Goal: Information Seeking & Learning: Find specific fact

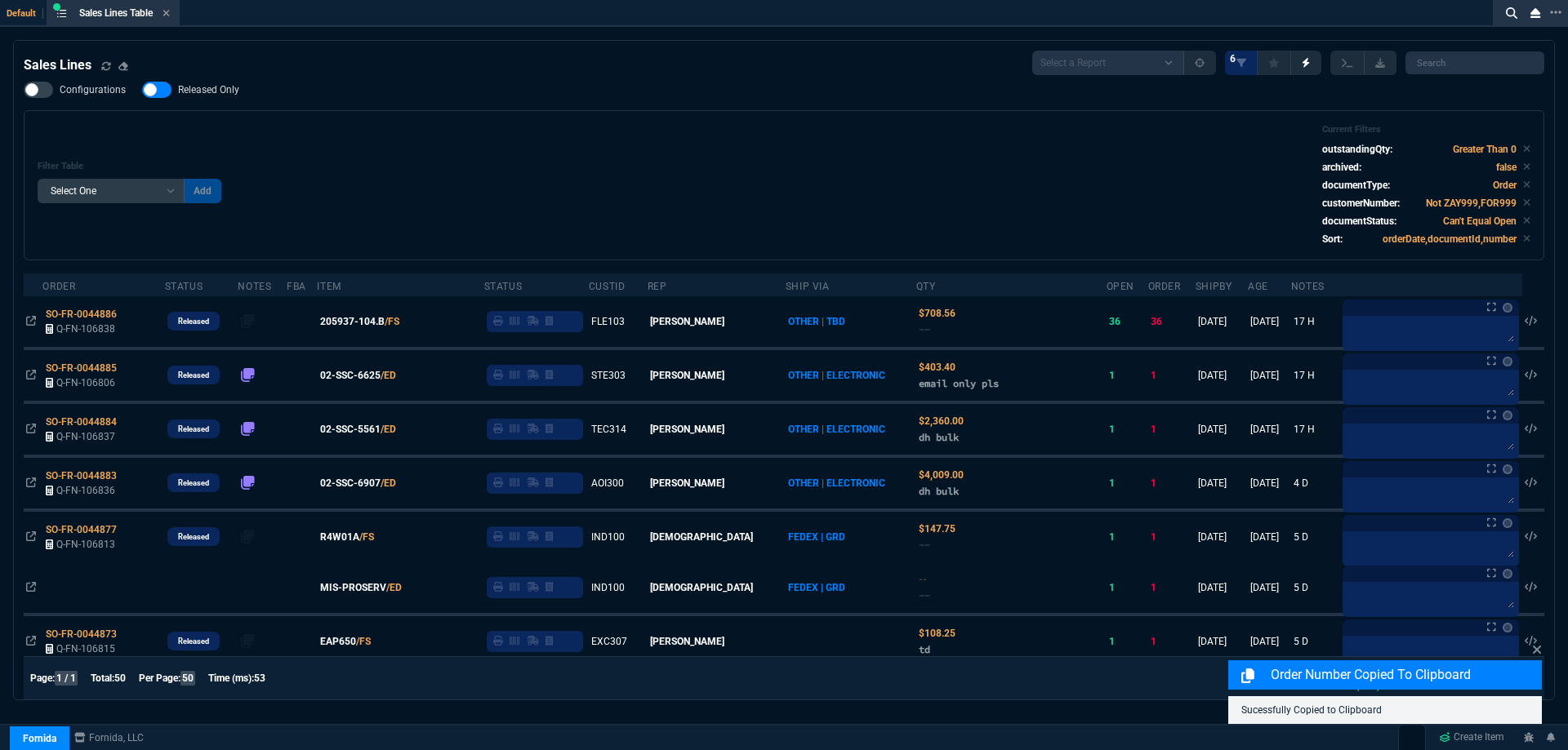
click at [588, 108] on div "Configurations Released Only Filter Table Select One Add Filter () Age () ATS (…" at bounding box center [783, 171] width 1520 height 179
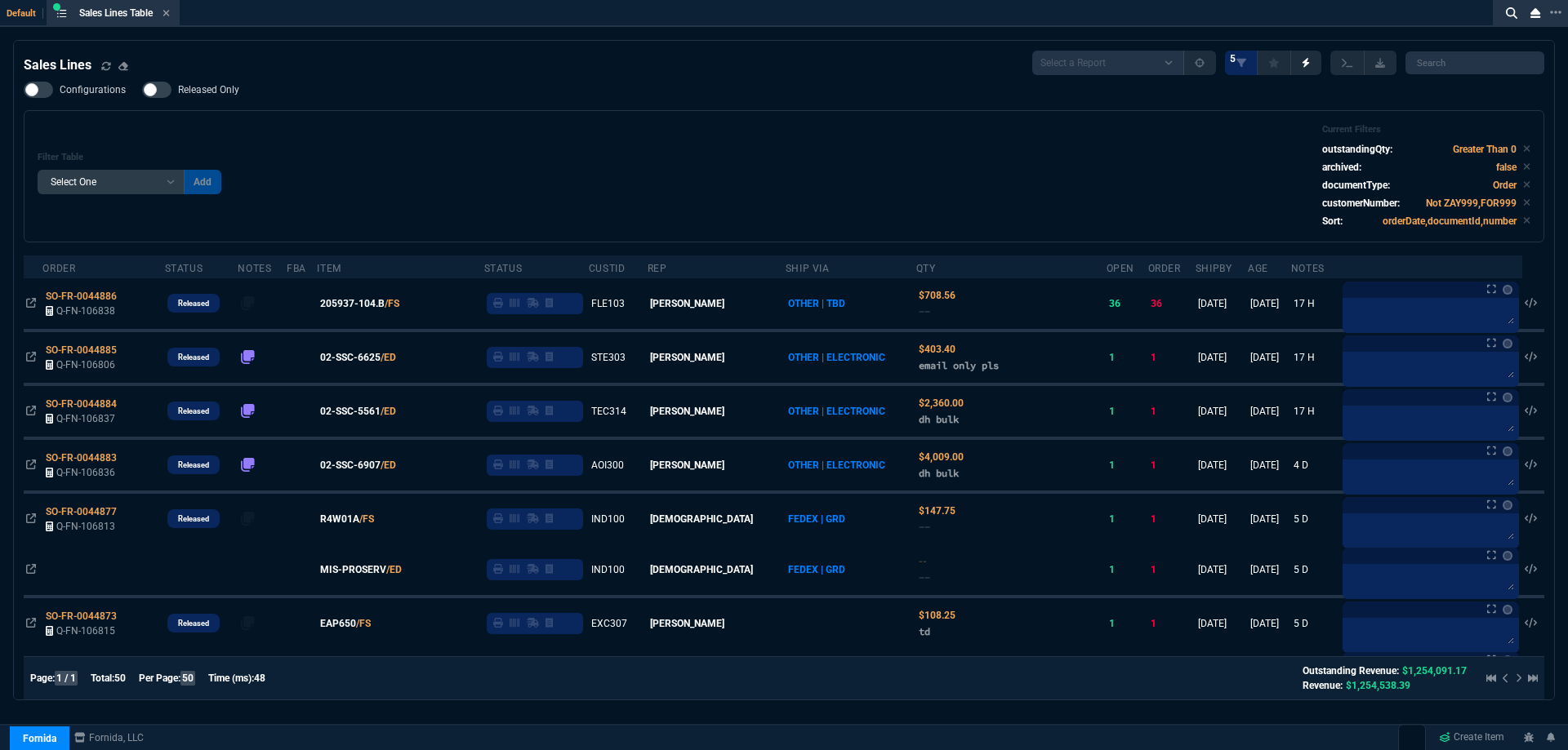
click at [805, 152] on div "Filter Table Select One Add Filter () Age () ATS () Cond (itemVariantCode) Cust…" at bounding box center [783, 177] width 1492 height 104
click at [804, 152] on div "Filter Table Select One Add Filter () Age () ATS () Cond (itemVariantCode) Cust…" at bounding box center [783, 177] width 1492 height 104
click at [810, 152] on div "Filter Table Select One Add Filter () Age () ATS () Cond (itemVariantCode) Cust…" at bounding box center [783, 177] width 1492 height 104
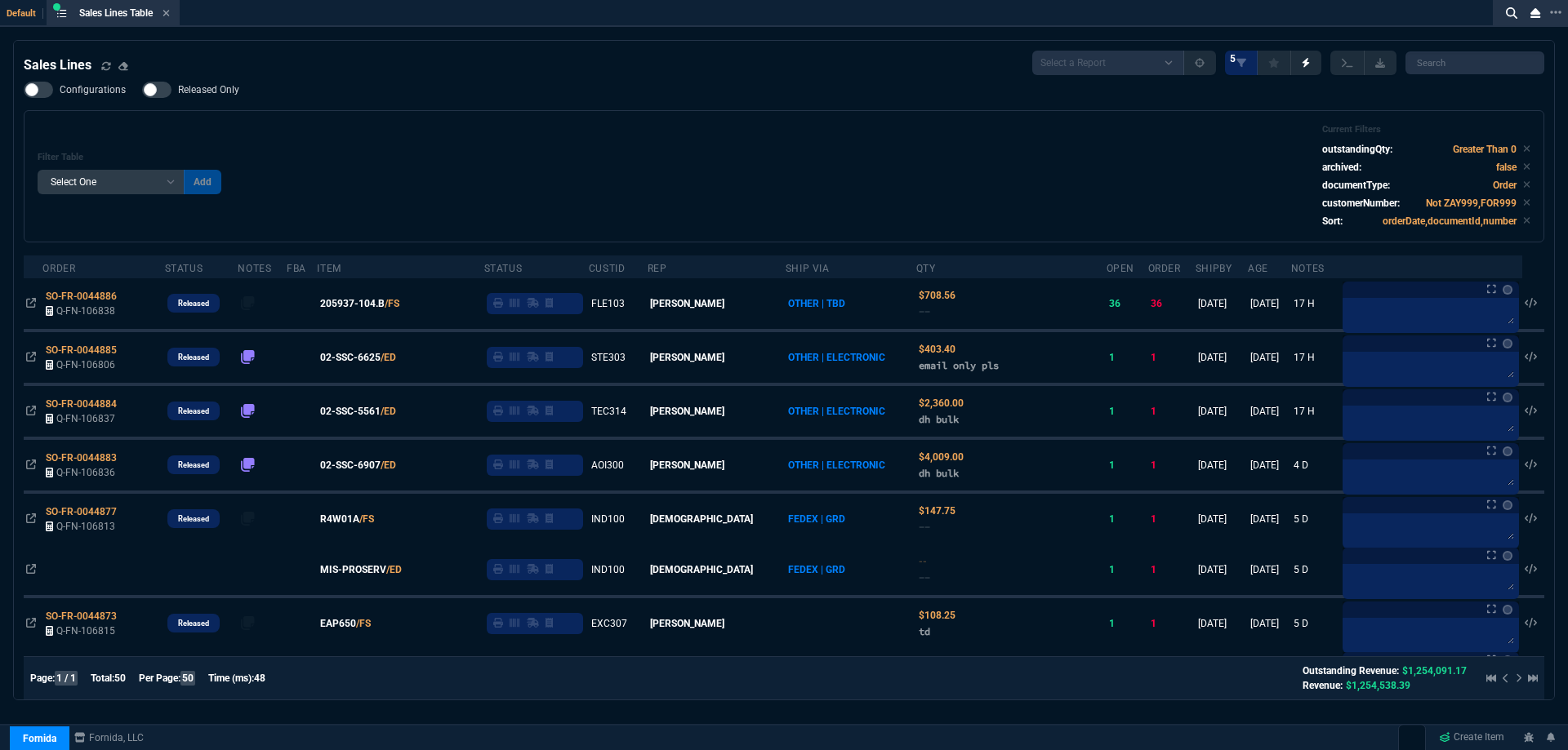
click at [806, 97] on div "Configurations Released Only Filter Table Select One Add Filter () Age () ATS (…" at bounding box center [783, 162] width 1520 height 161
click at [807, 97] on div "Configurations Released Only Filter Table Select One Add Filter () Age () ATS (…" at bounding box center [783, 162] width 1520 height 161
click at [957, 124] on div "Filter Table Select One Add Filter () Age () ATS () Cond (itemVariantCode) Cust…" at bounding box center [783, 177] width 1520 height 132
click at [940, 141] on div "Filter Table Select One Add Filter () Age () ATS () Cond (itemVariantCode) Cust…" at bounding box center [783, 177] width 1492 height 104
click at [170, 16] on icon at bounding box center [166, 12] width 7 height 10
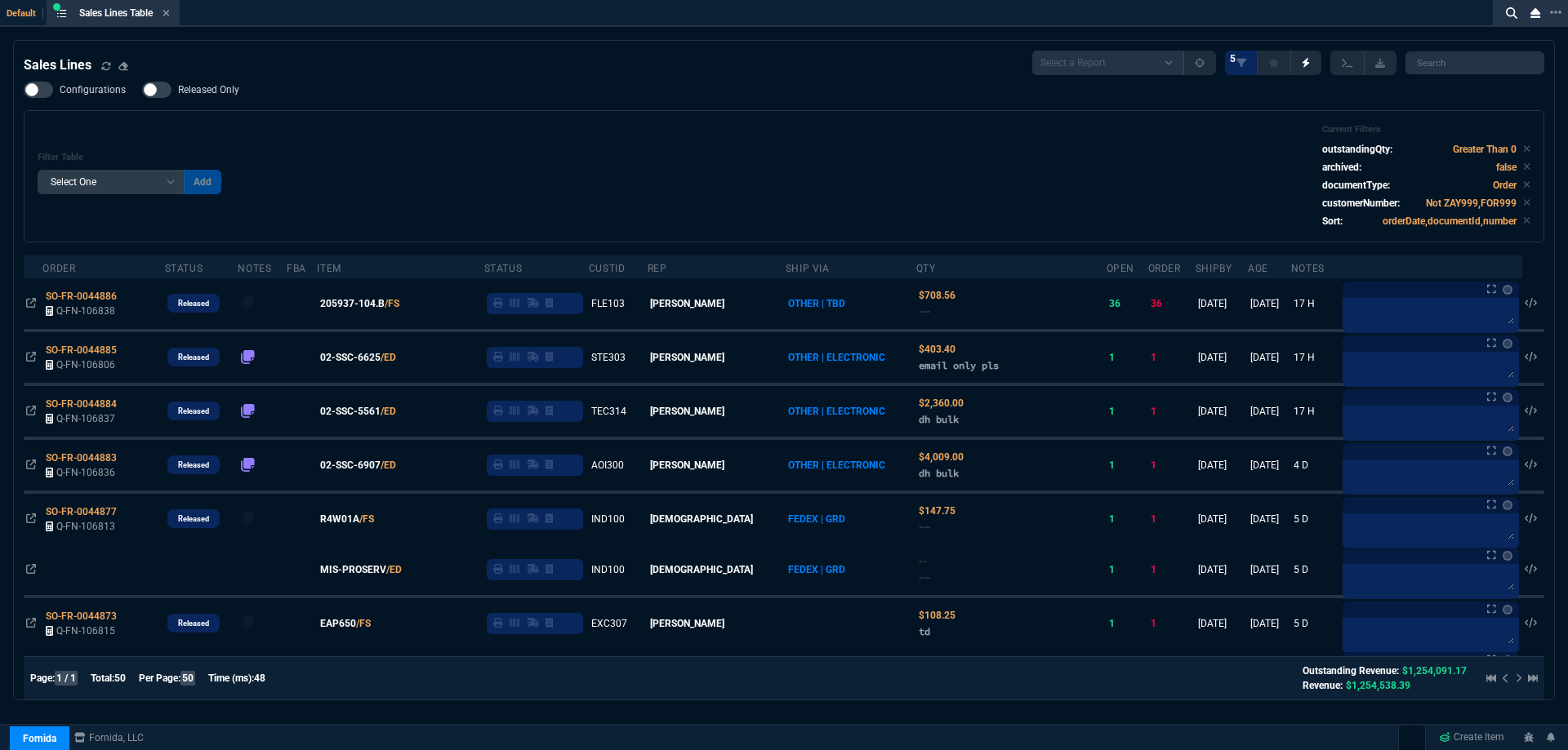
click at [171, 16] on div "ZT FN Ctrl + K" at bounding box center [784, 25] width 1568 height 50
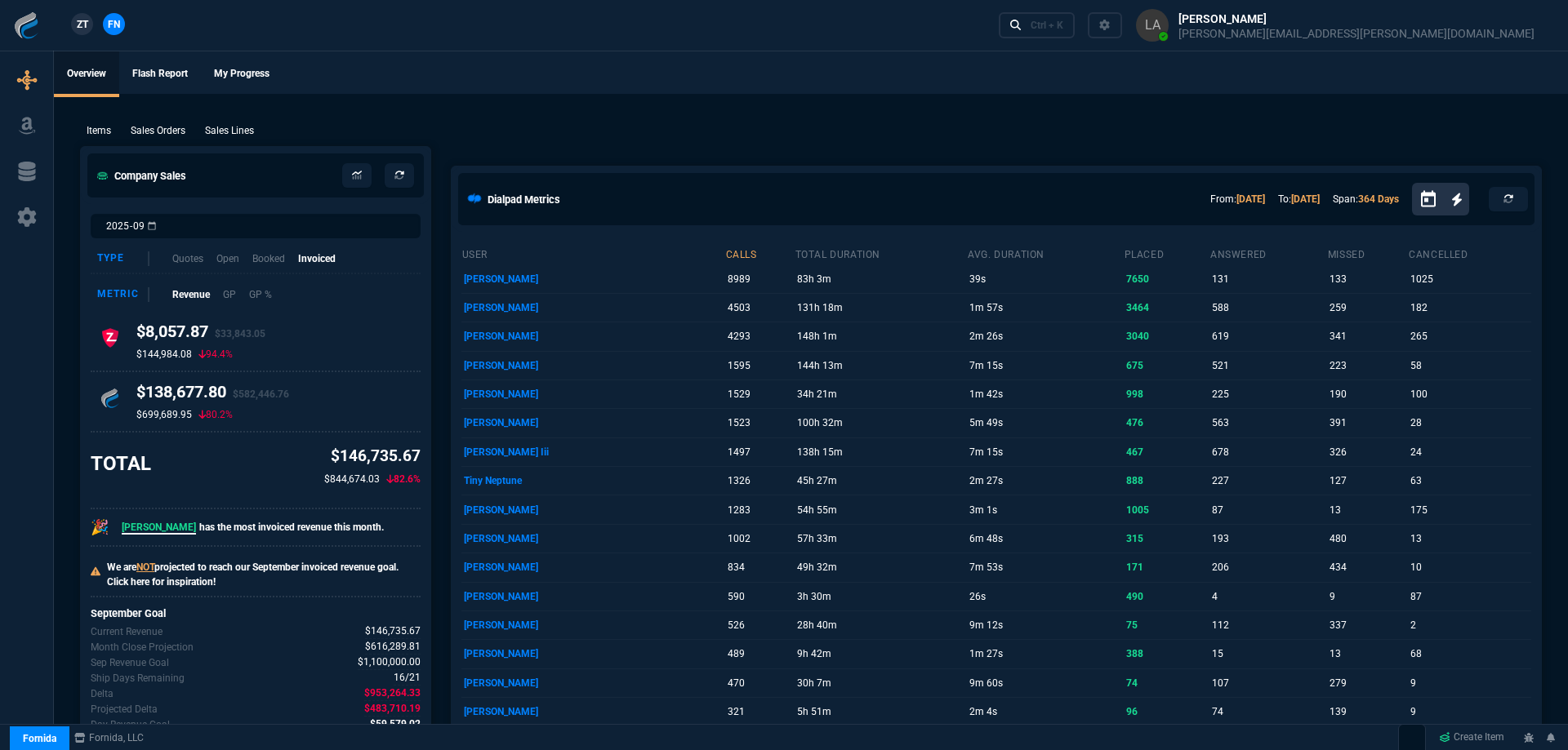
click at [166, 13] on div "ZT FN Ctrl + K" at bounding box center [784, 25] width 1568 height 50
click at [629, 40] on div "ZT FN Ctrl + K" at bounding box center [780, 25] width 1559 height 50
drag, startPoint x: 840, startPoint y: 106, endPoint x: 1247, endPoint y: 56, distance: 410.1
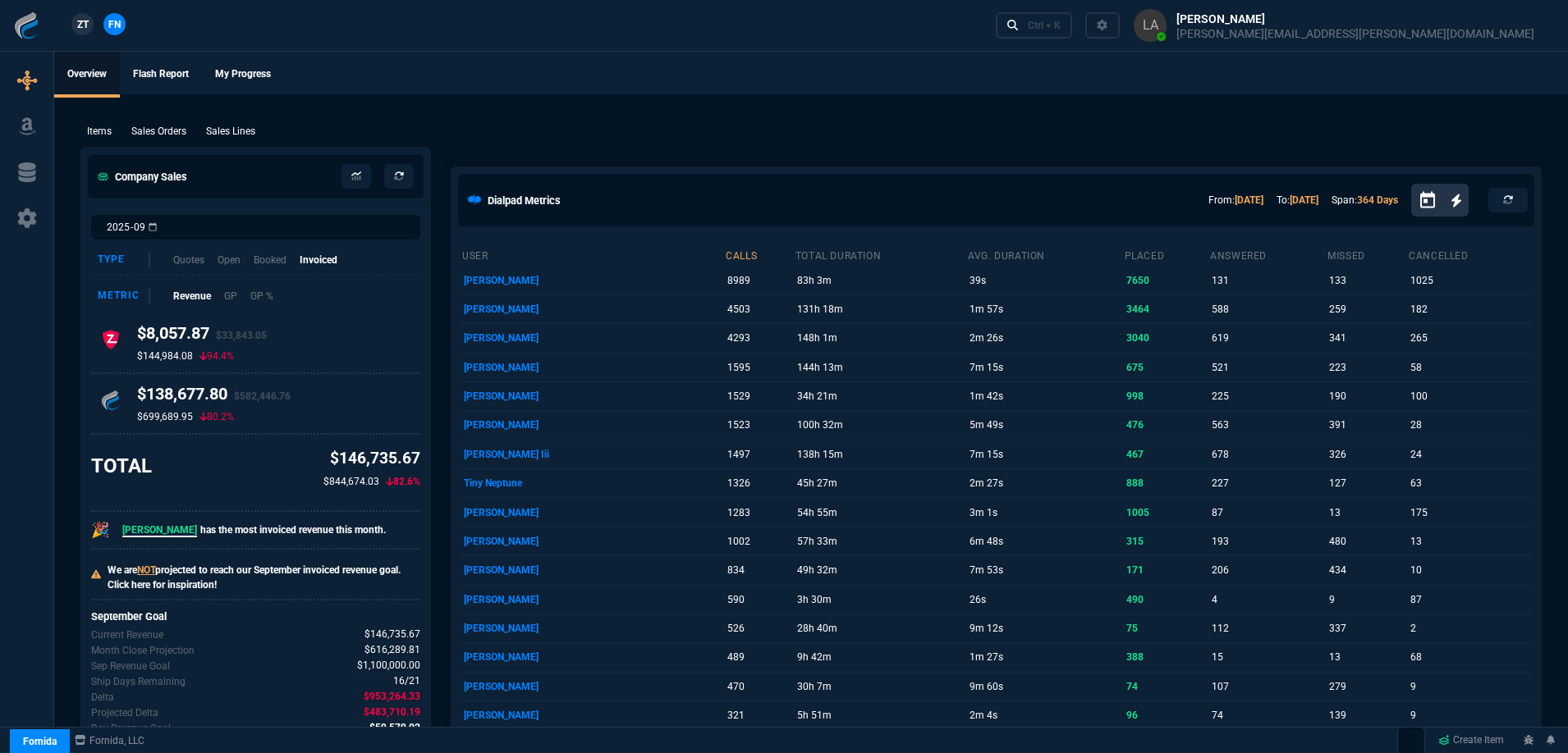
click at [87, 29] on span "ZT" at bounding box center [82, 24] width 11 height 15
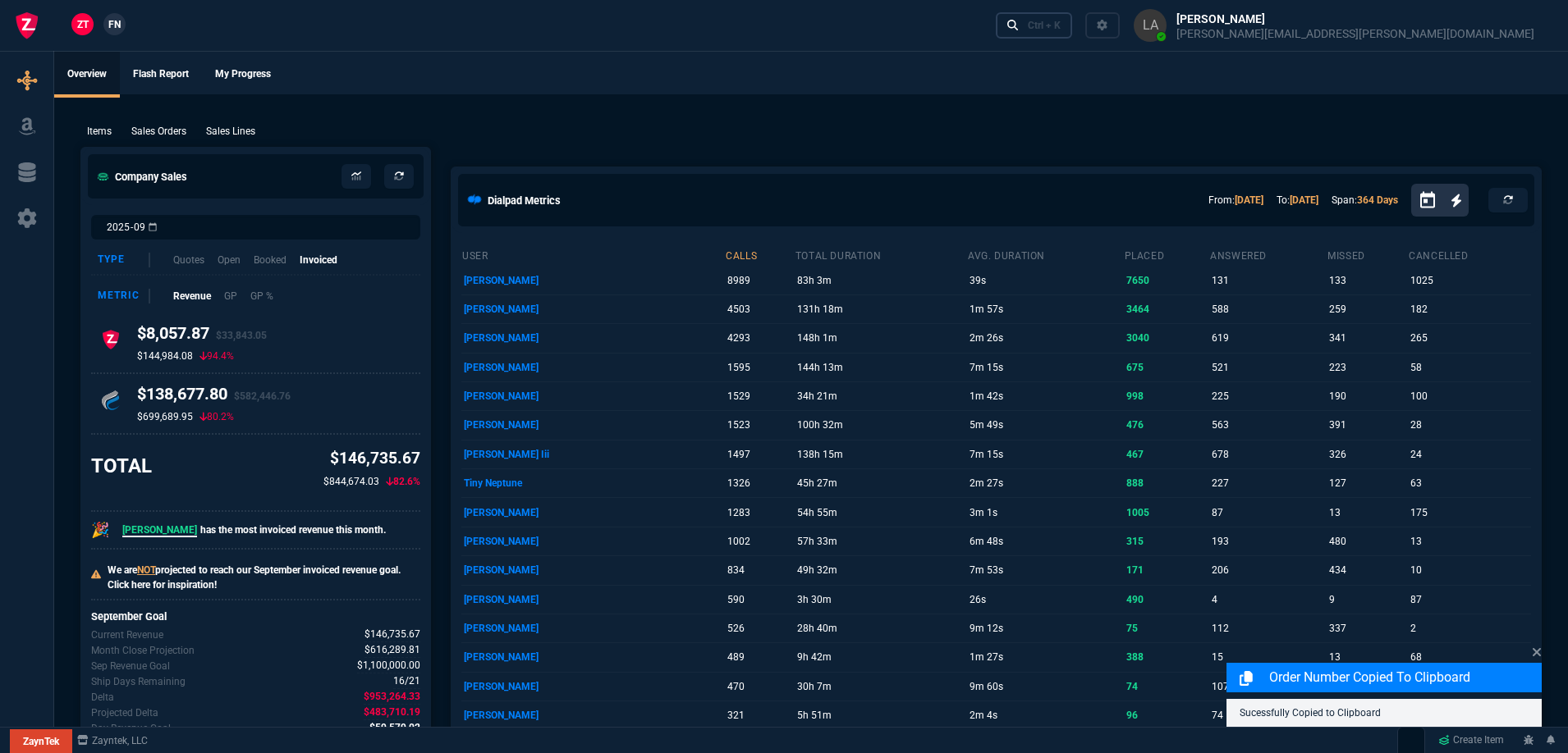
click at [1074, 35] on link "Ctrl + K" at bounding box center [1034, 24] width 77 height 25
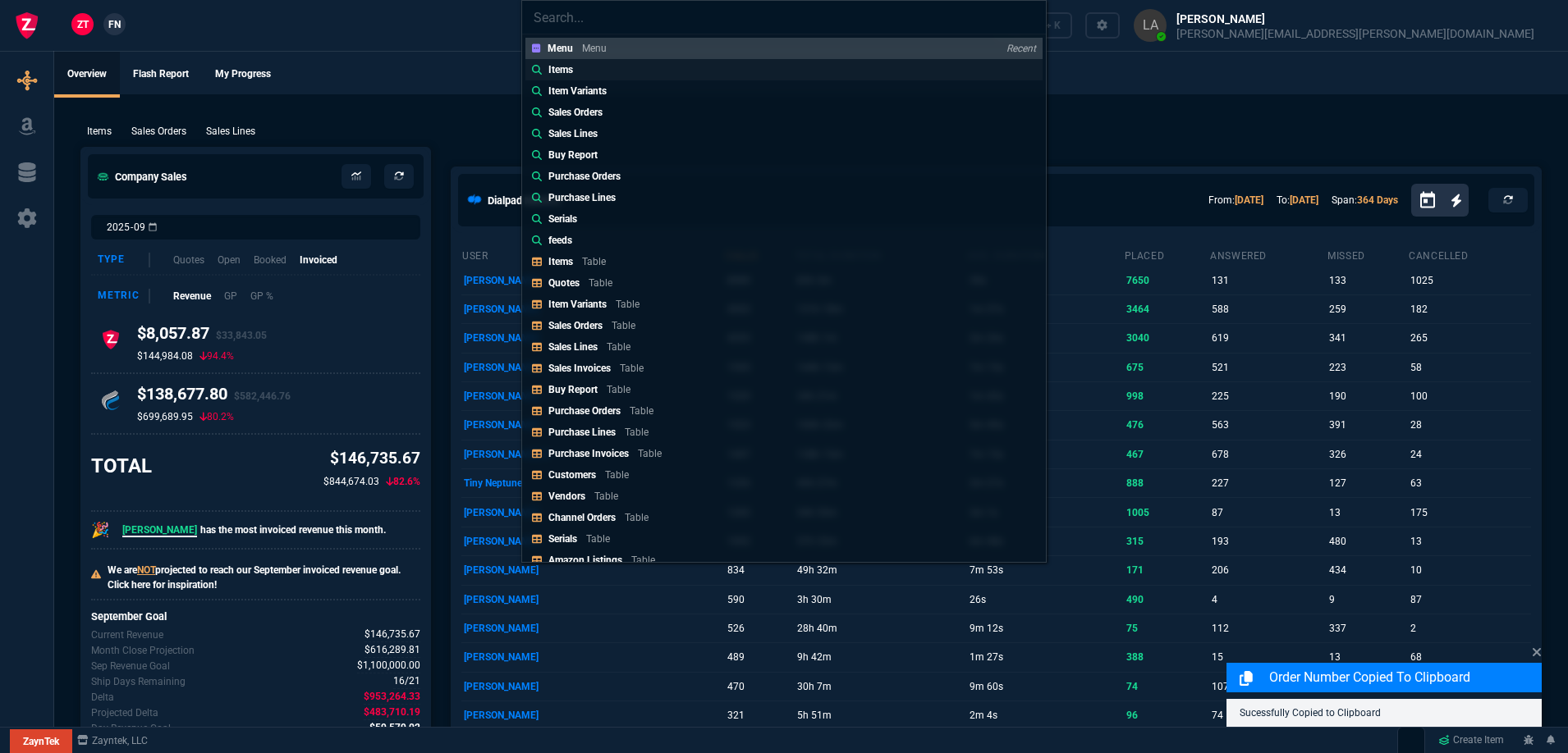
click at [548, 68] on div "Items" at bounding box center [556, 69] width 47 height 15
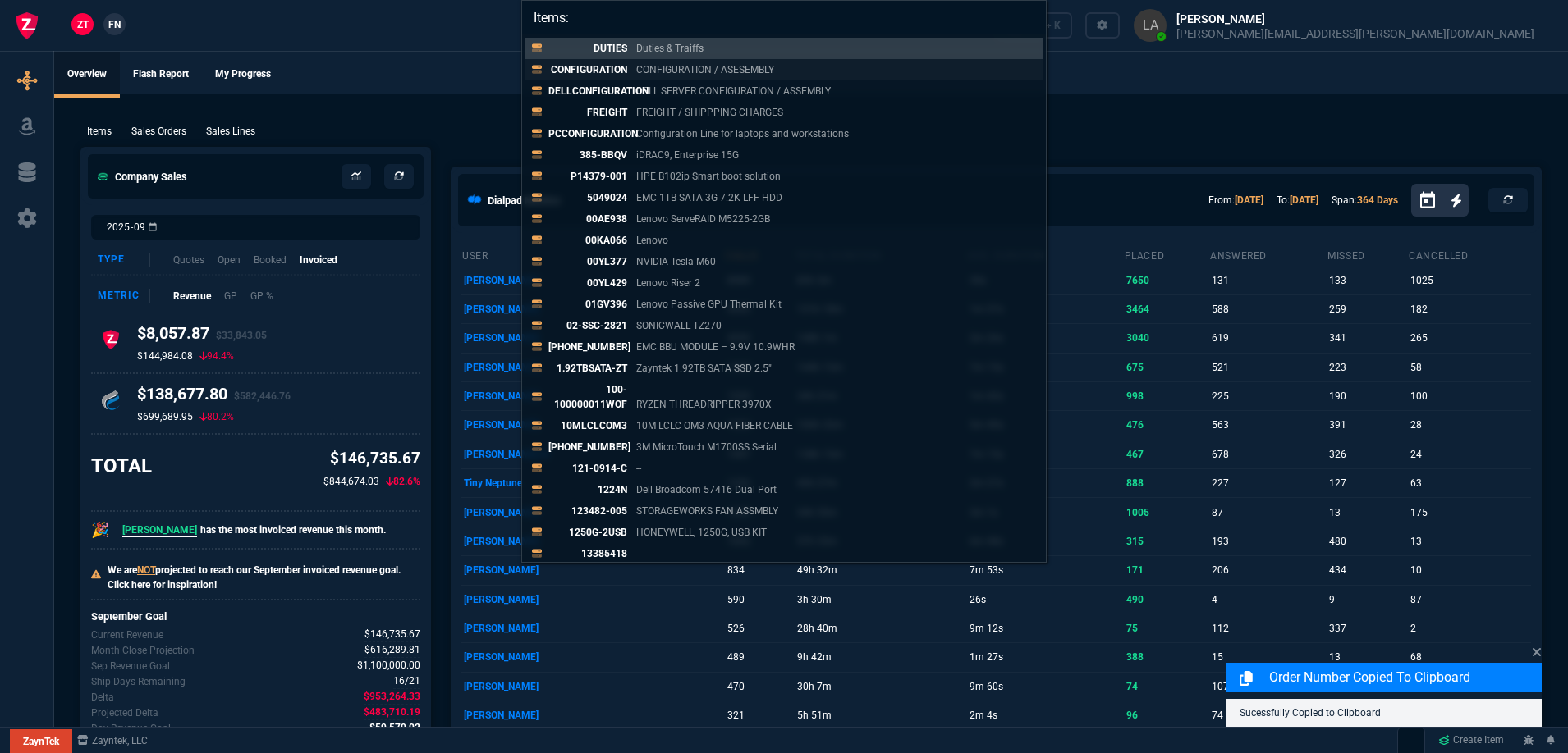
paste input "407-BCBF"
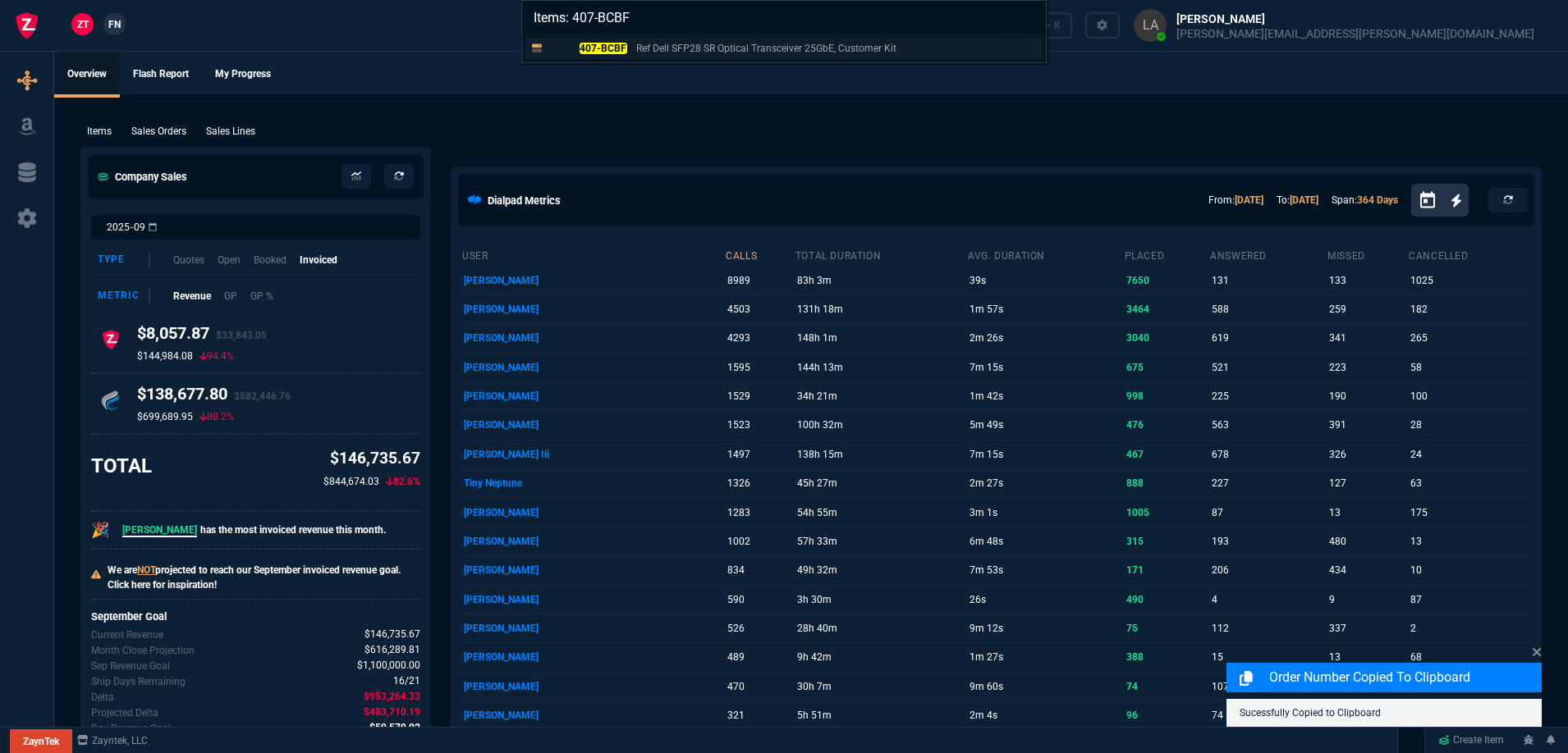
type input "Items: 407-BCBF"
click at [604, 52] on mark "407-BCBF" at bounding box center [604, 48] width 47 height 11
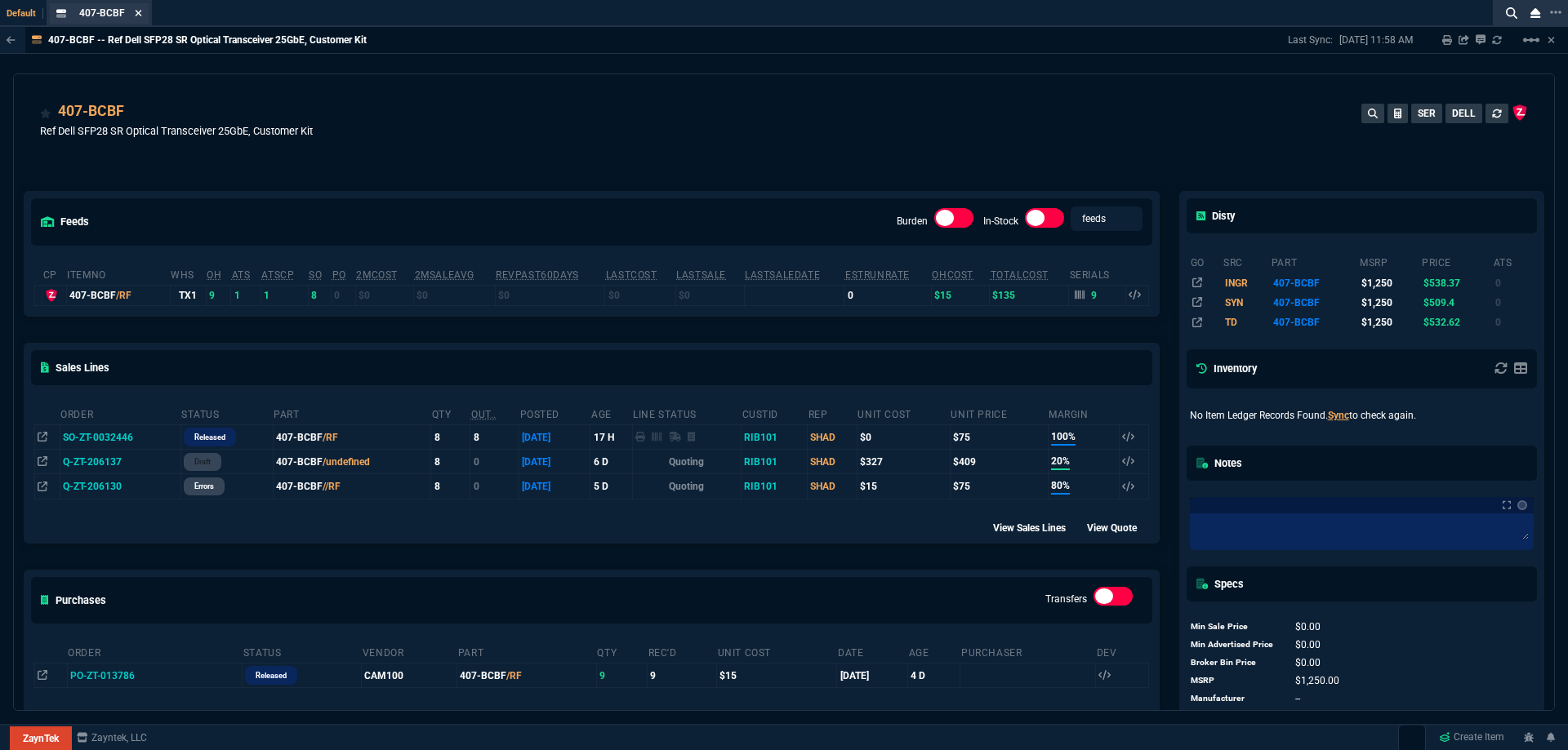
click at [137, 18] on fa-icon at bounding box center [138, 13] width 7 height 11
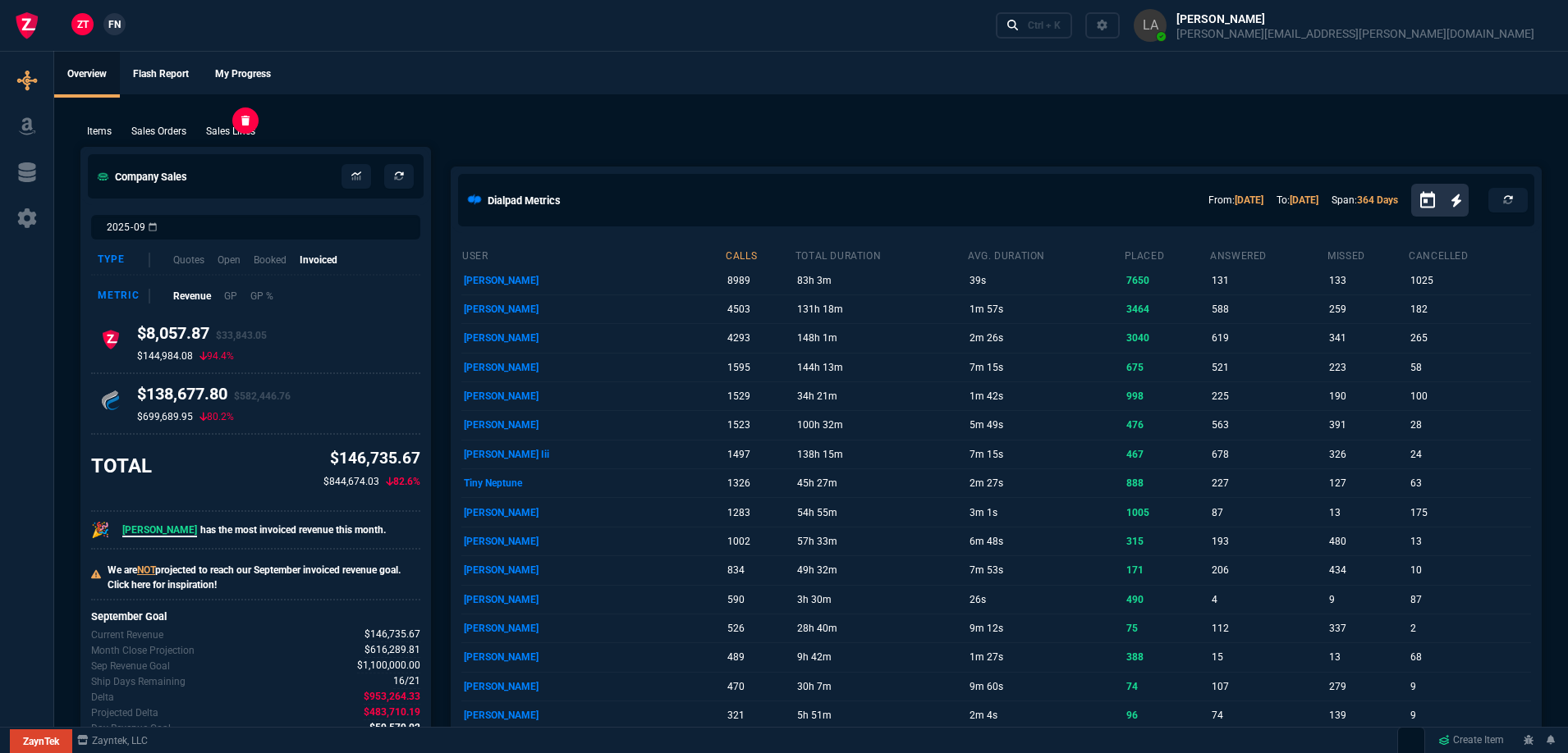
click at [234, 135] on p "Sales Lines" at bounding box center [231, 131] width 49 height 15
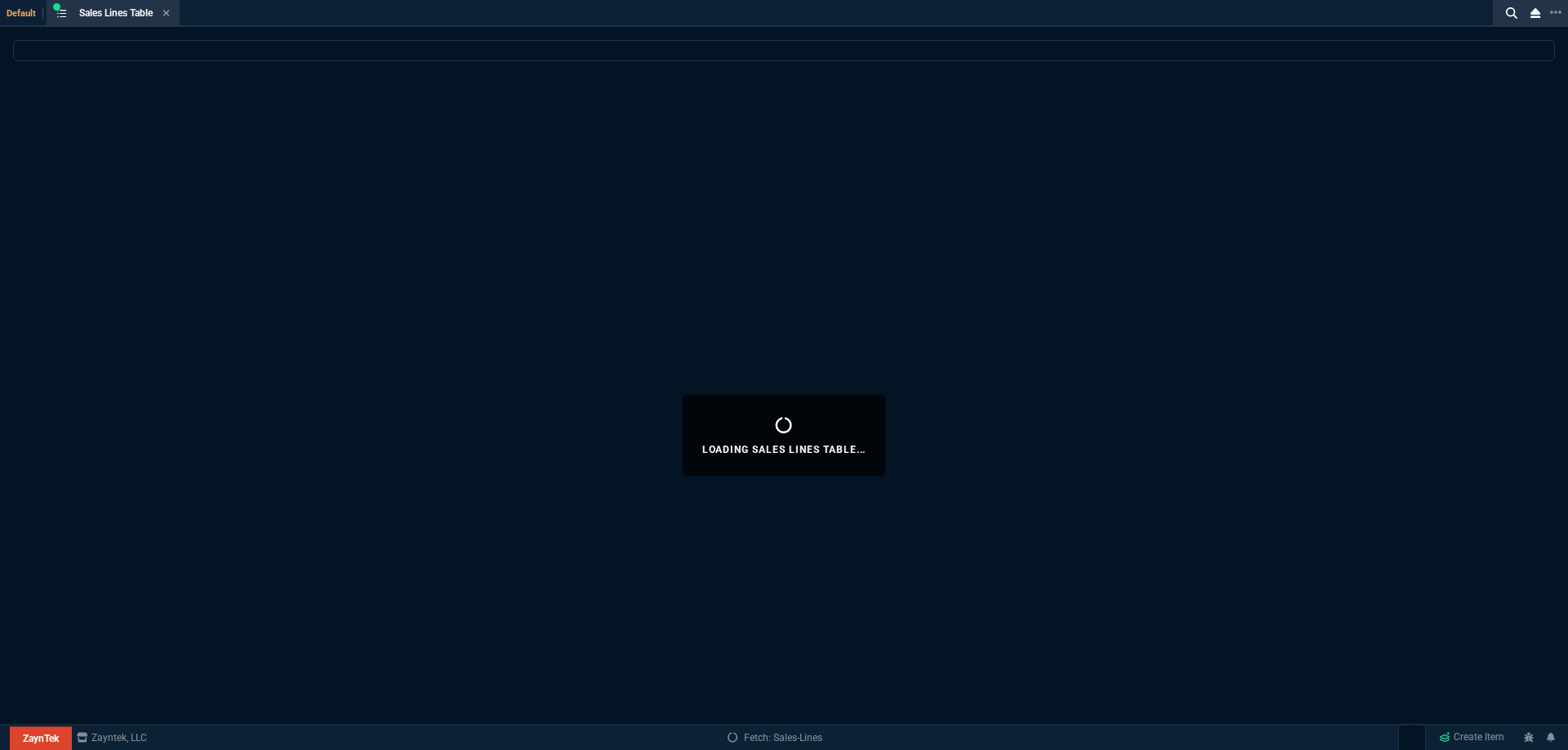
select select
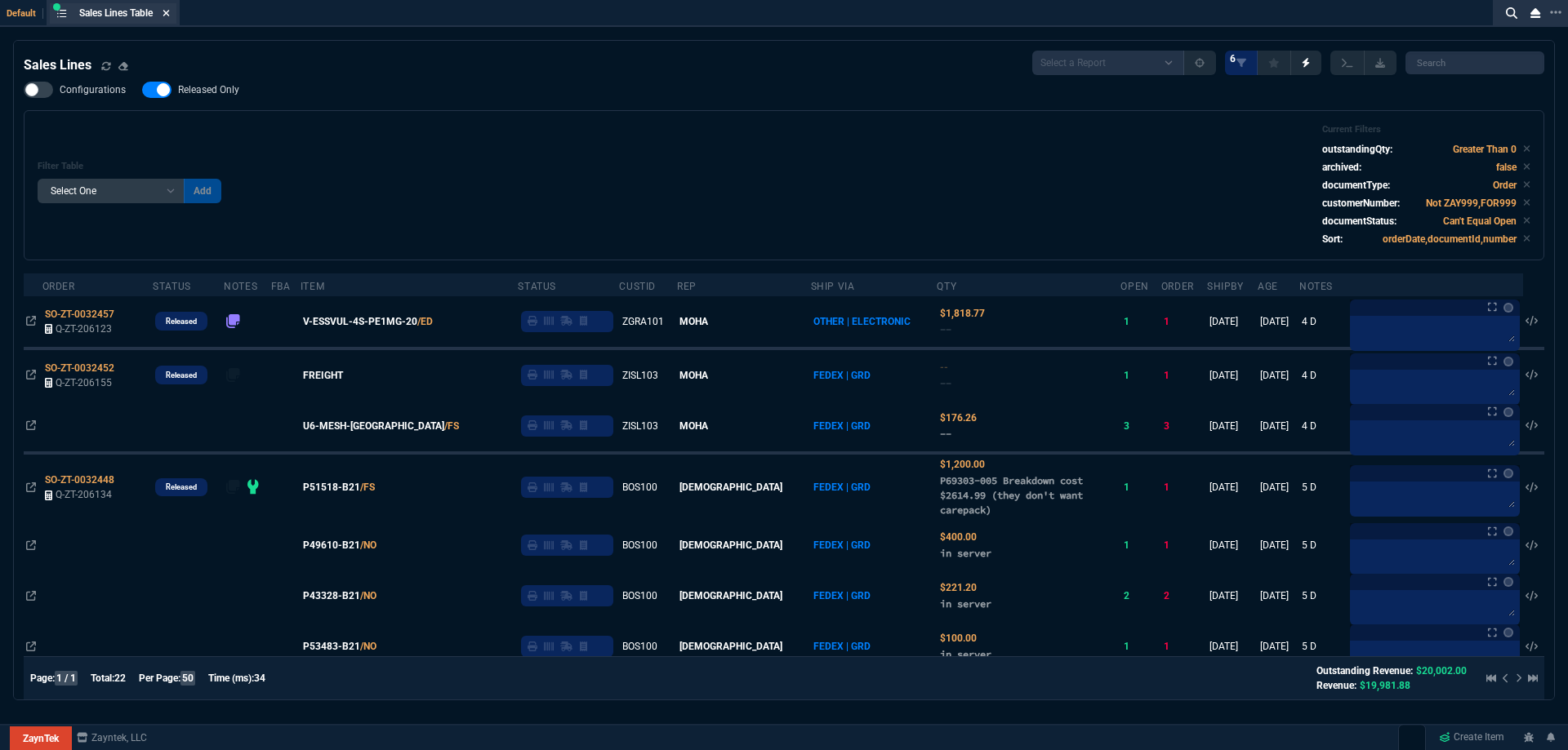
click at [168, 14] on icon at bounding box center [167, 13] width 7 height 7
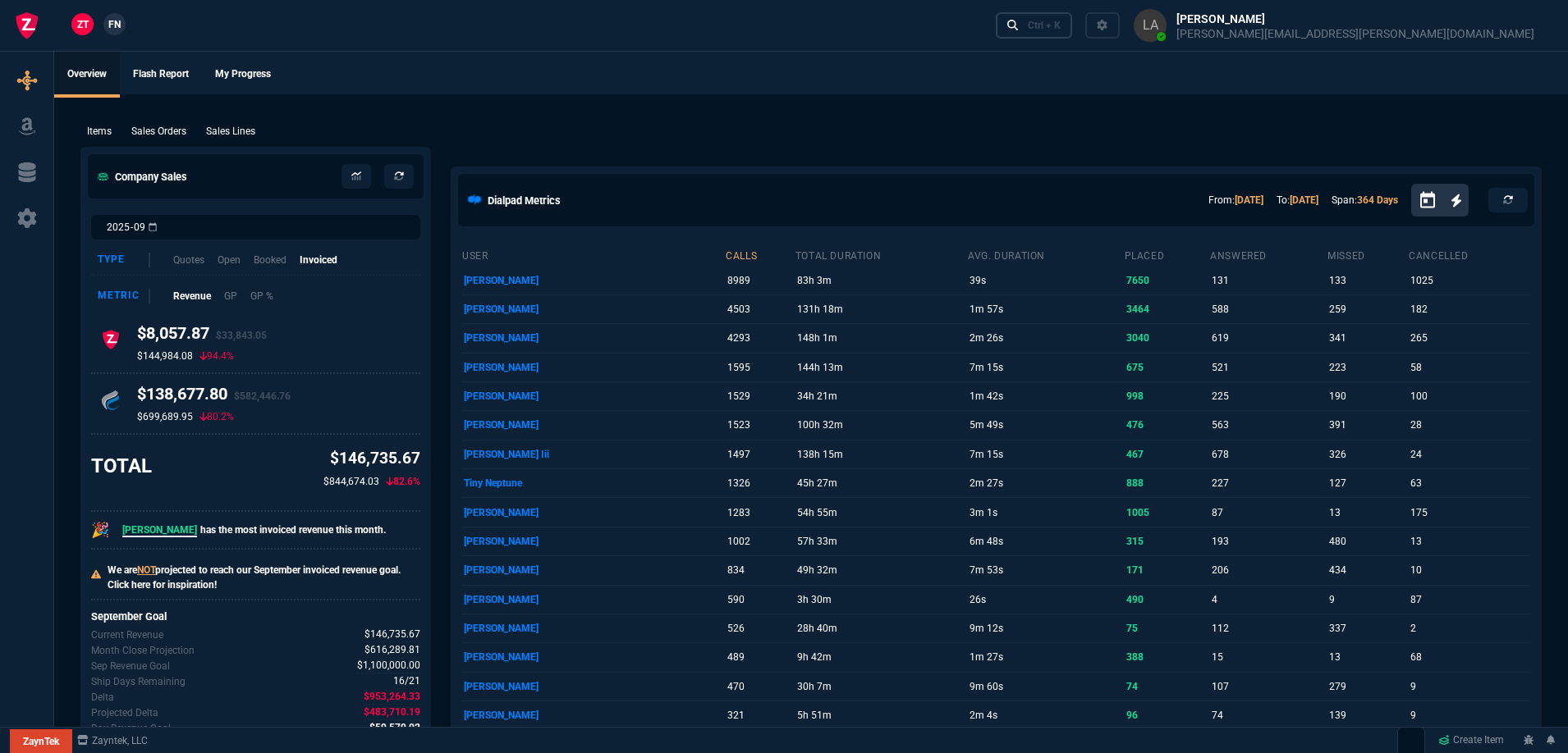
click at [1074, 19] on link "Ctrl + K" at bounding box center [1034, 24] width 77 height 25
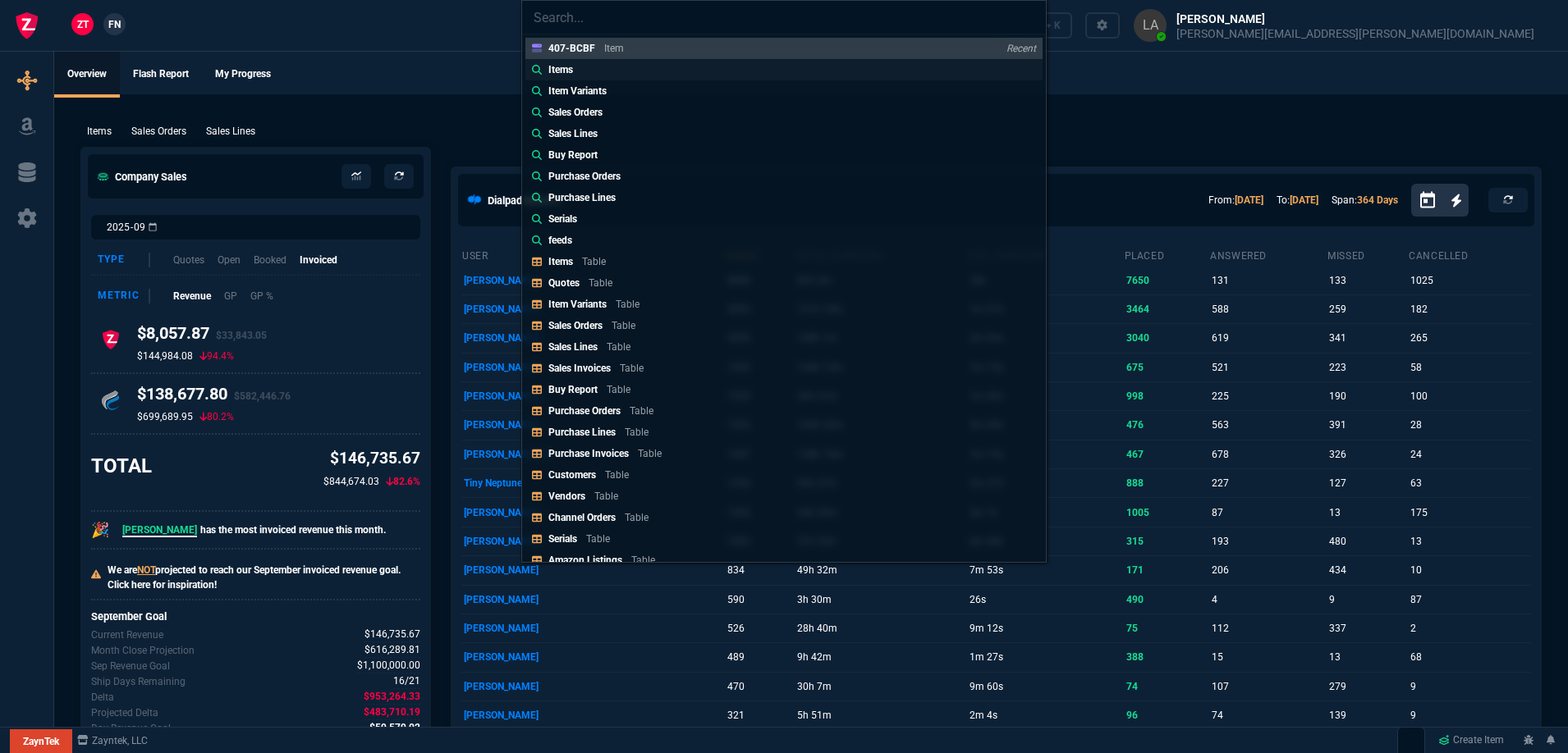
click at [576, 70] on div "Items" at bounding box center [564, 69] width 32 height 15
type input "Items:"
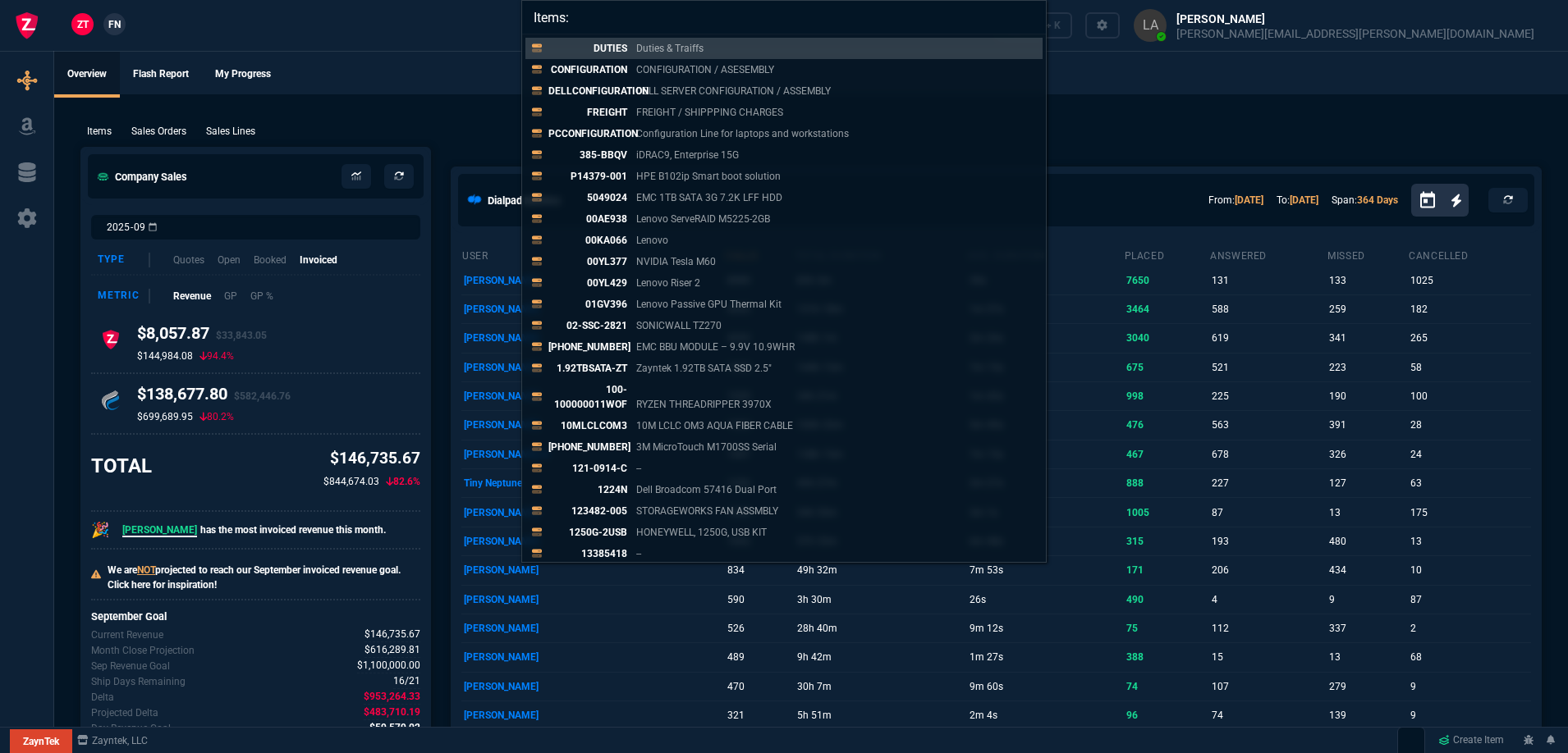
click at [339, 73] on div "Items: DUTIES Duties & Traiffs CONFIGURATION CONFIGURATION / ASESEMBLY DELLCONF…" at bounding box center [784, 376] width 1568 height 753
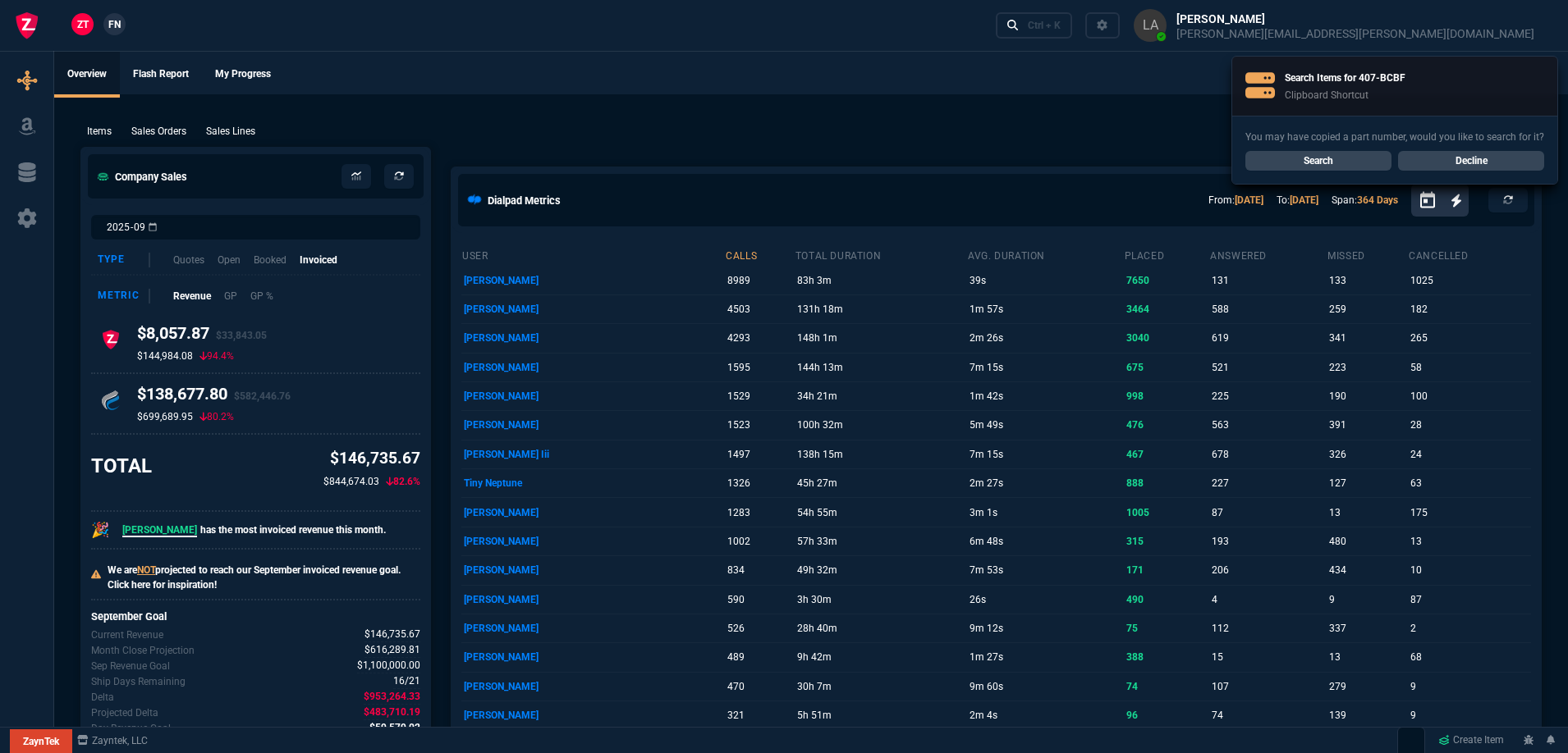
click at [1412, 162] on link "Decline" at bounding box center [1471, 161] width 146 height 20
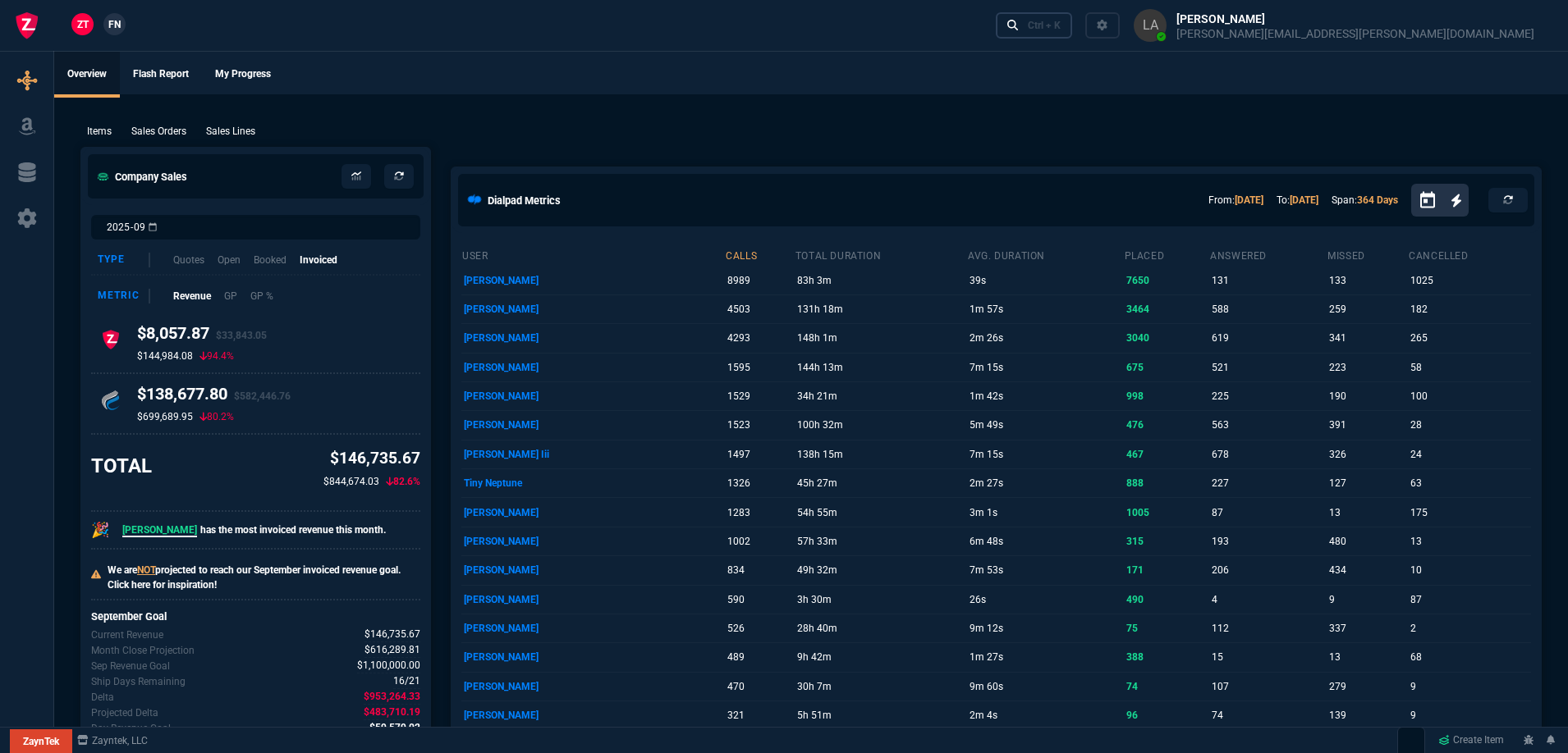
click at [1074, 35] on link "Ctrl + K" at bounding box center [1034, 24] width 77 height 25
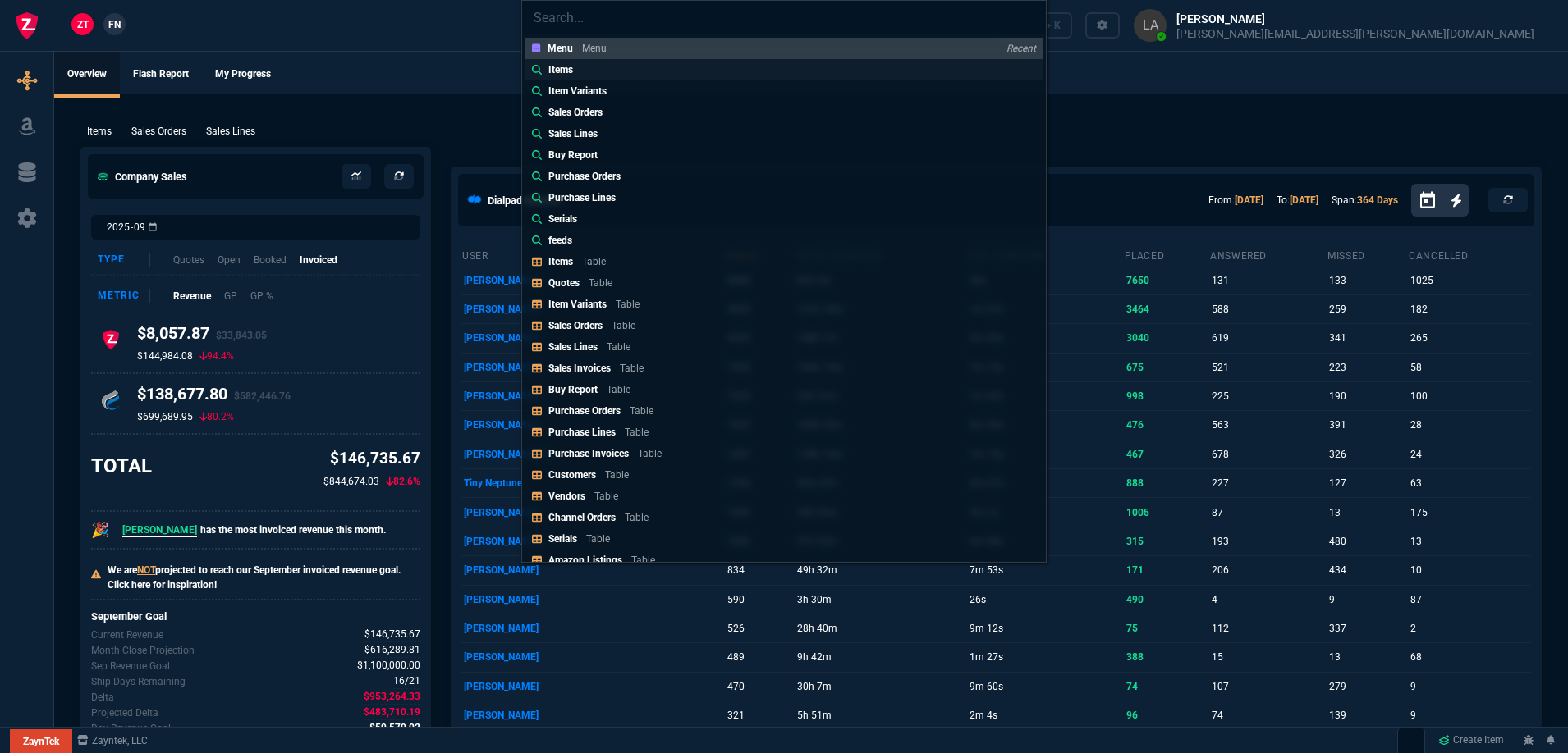
click at [596, 66] on link "Items" at bounding box center [784, 70] width 517 height 21
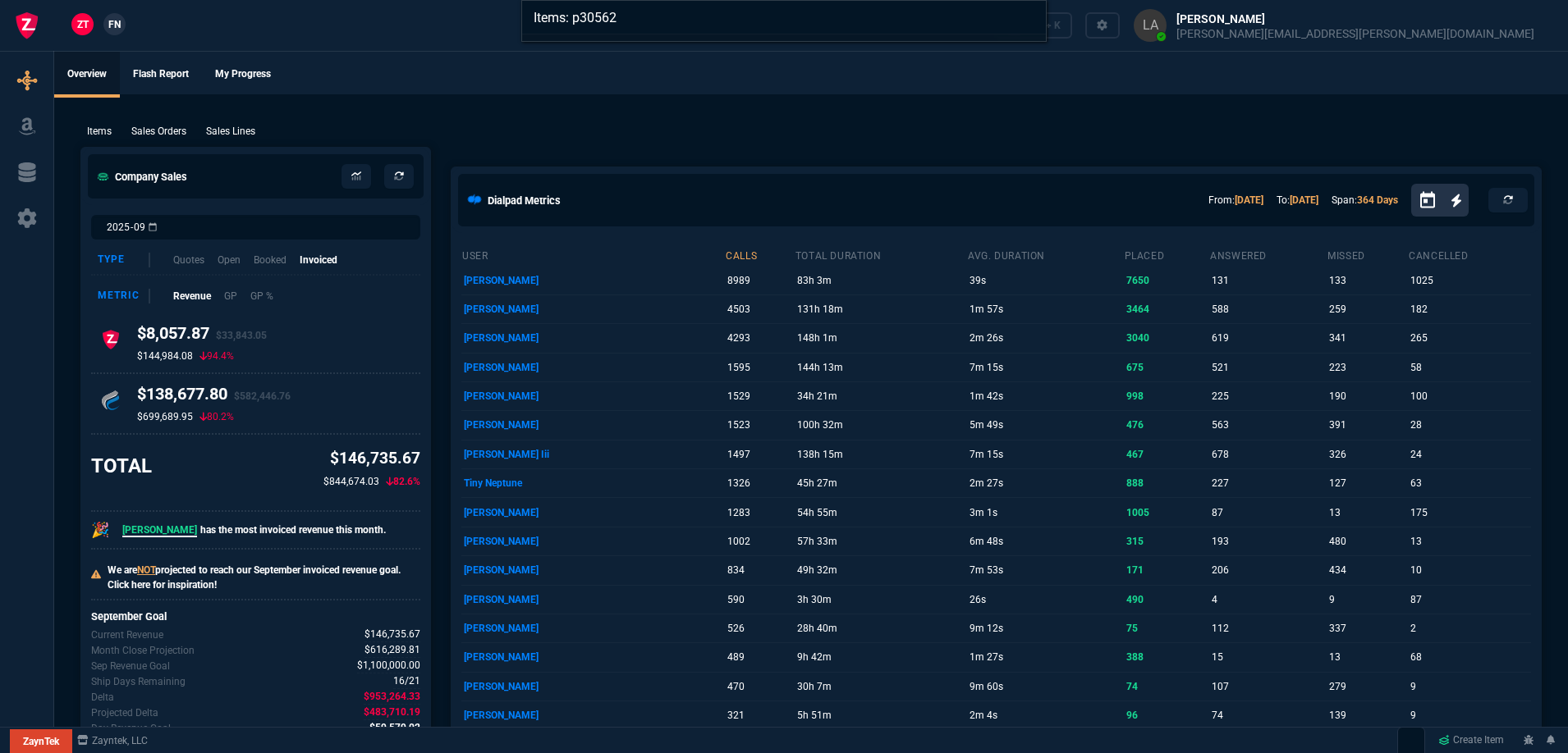
type input "Items: p30562"
click at [402, 70] on div "Items: p30562" at bounding box center [784, 376] width 1568 height 753
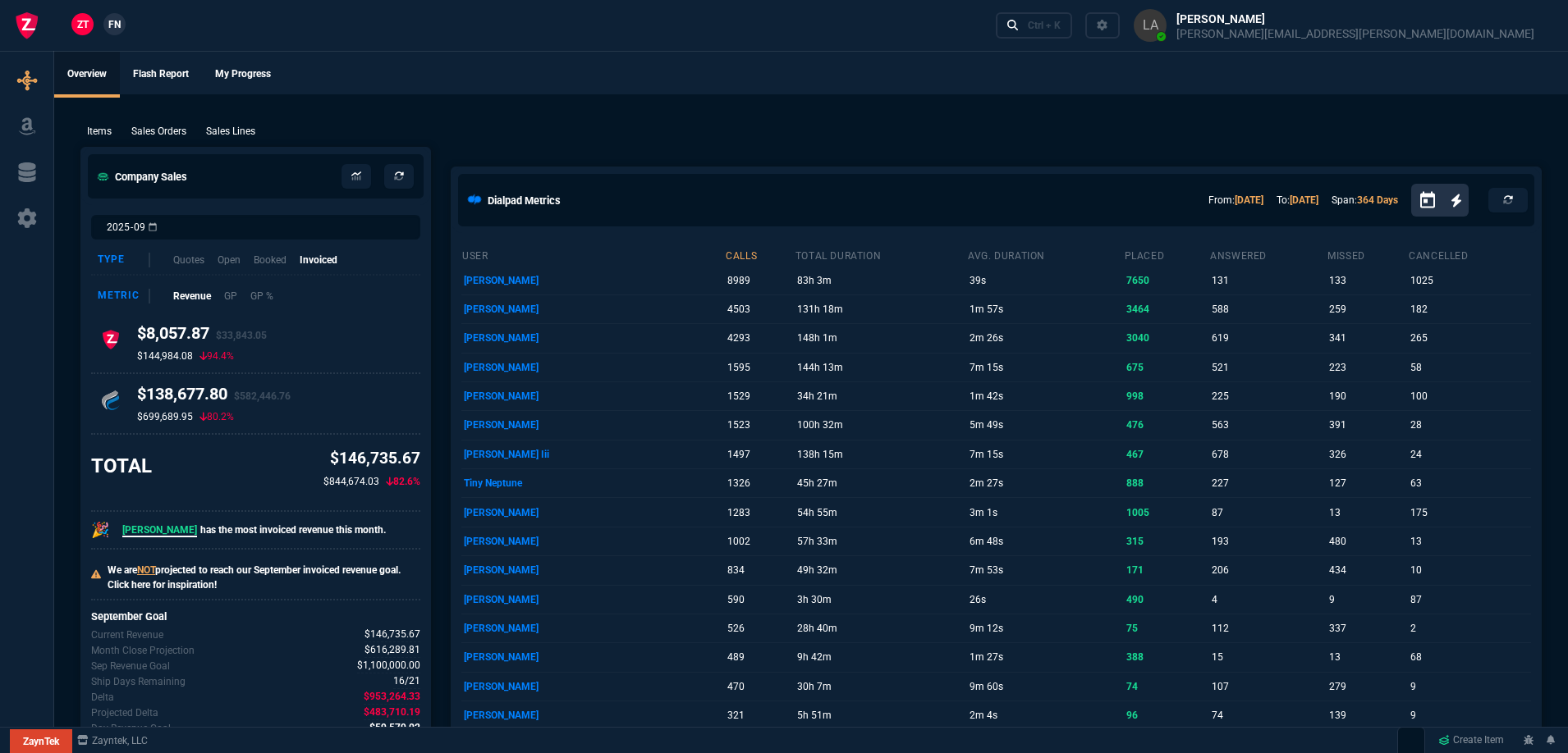
click at [104, 31] on nx-fornida-client-manager "ZT FN" at bounding box center [98, 25] width 64 height 24
click at [107, 31] on link "FN" at bounding box center [114, 24] width 22 height 22
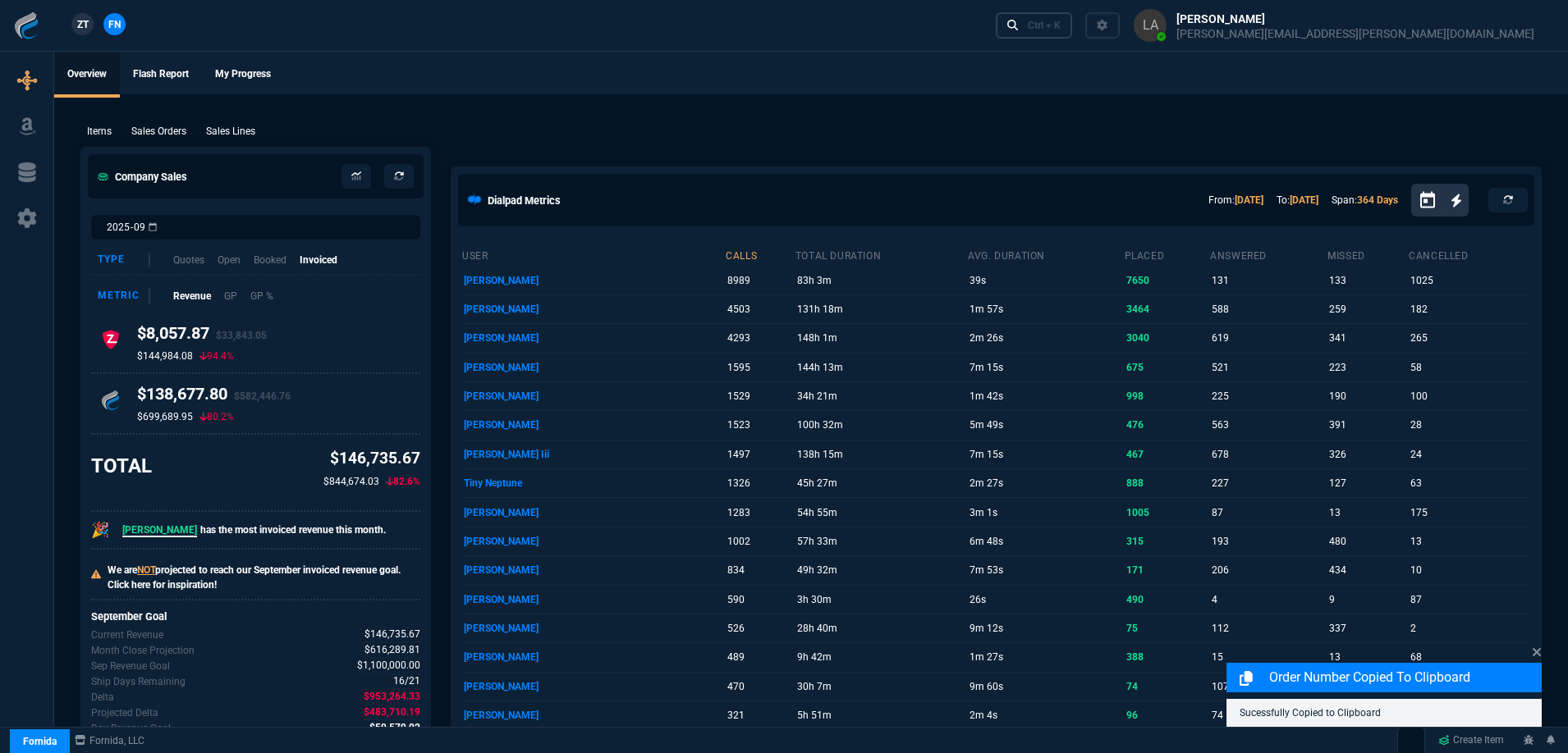
click at [1074, 17] on link "Ctrl + K" at bounding box center [1034, 24] width 77 height 25
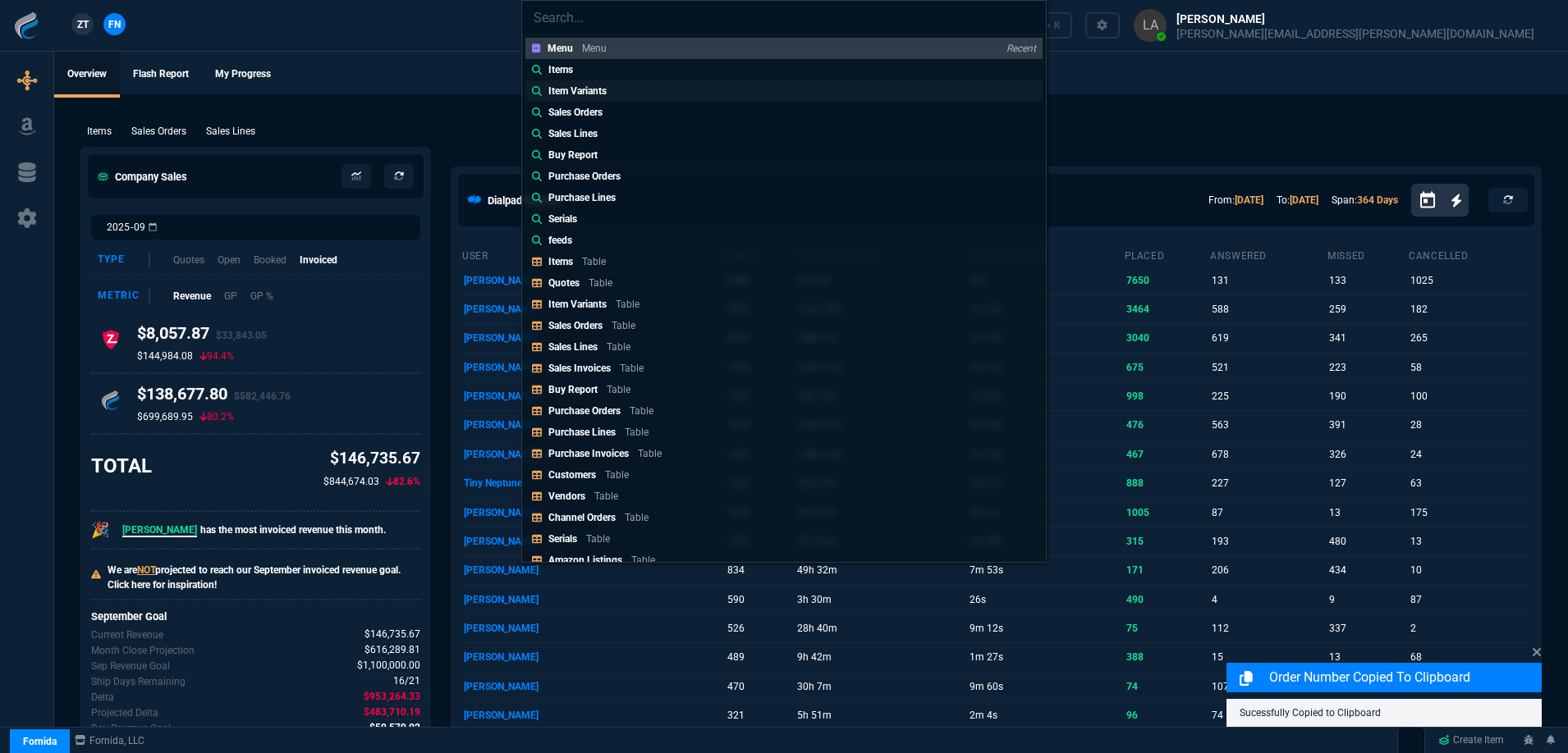
click at [634, 80] on link "Item Variants" at bounding box center [784, 91] width 517 height 21
type input "Item Variants:"
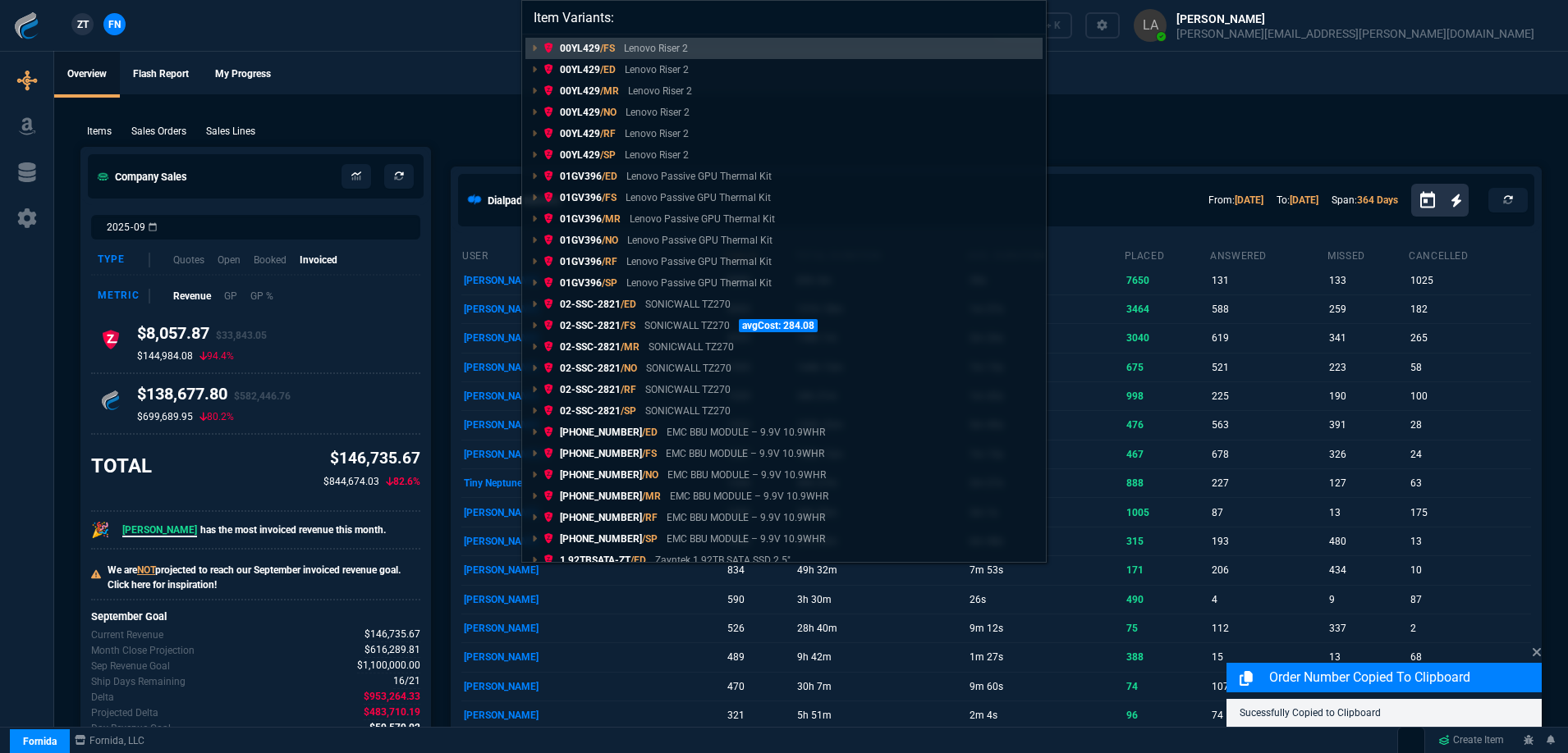
click at [1053, 30] on div "Item Variants: 00YL429 /FS Lenovo Riser 2 00YL429 /ED Lenovo Riser 2 00YL429 /M…" at bounding box center [784, 376] width 1568 height 753
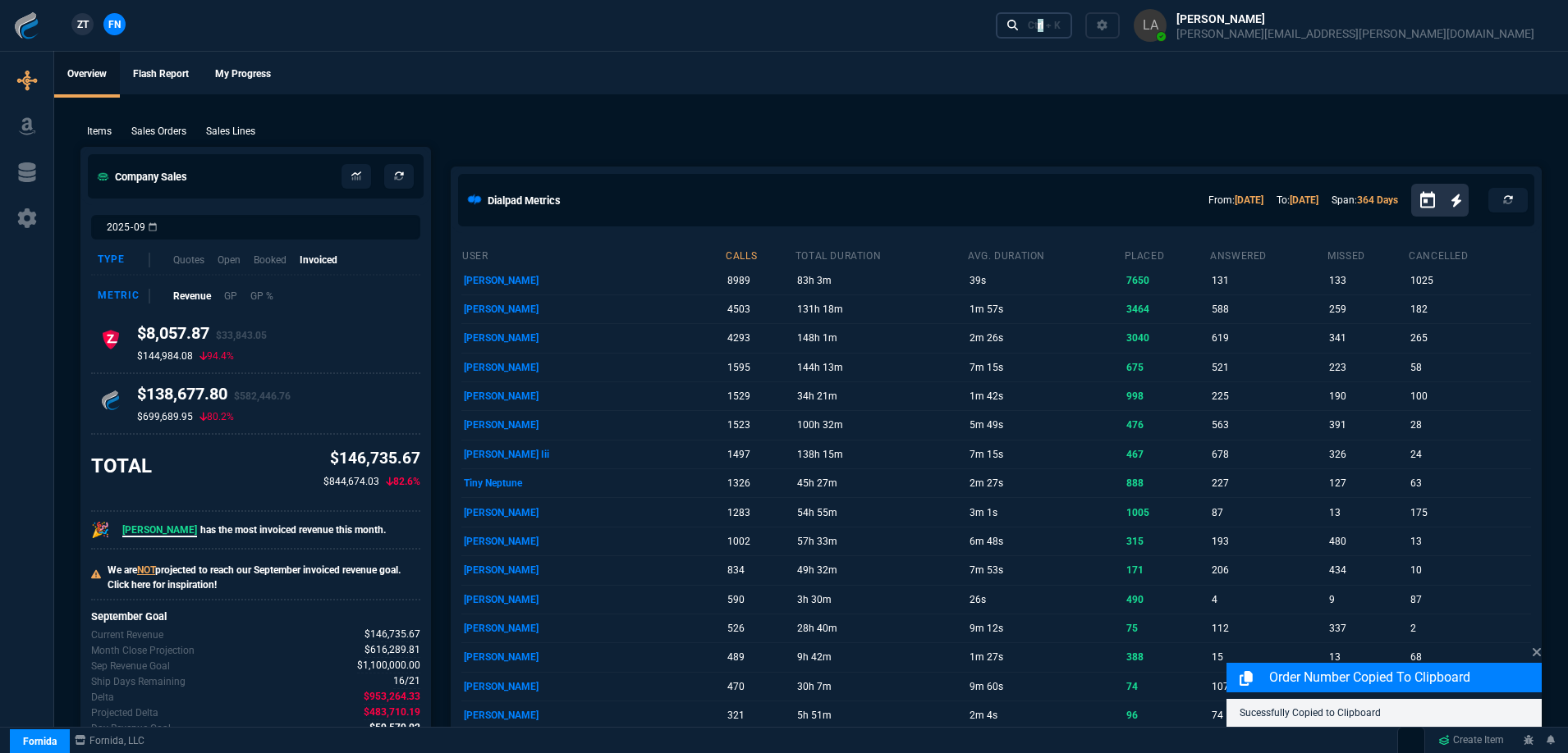
click at [1060, 26] on div "Ctrl + K" at bounding box center [1045, 25] width 33 height 13
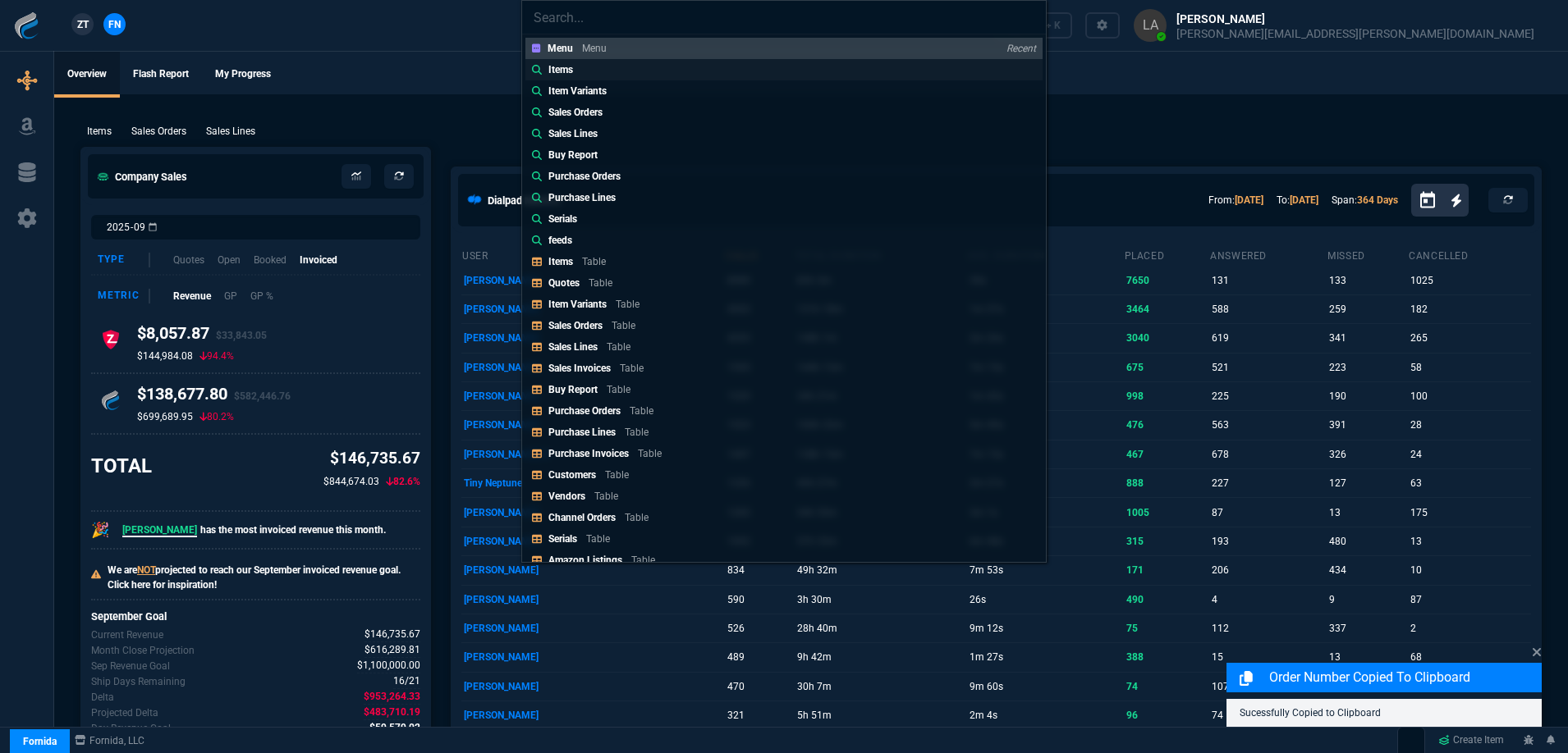
click at [583, 71] on link "Items" at bounding box center [784, 70] width 517 height 21
type input "Items:"
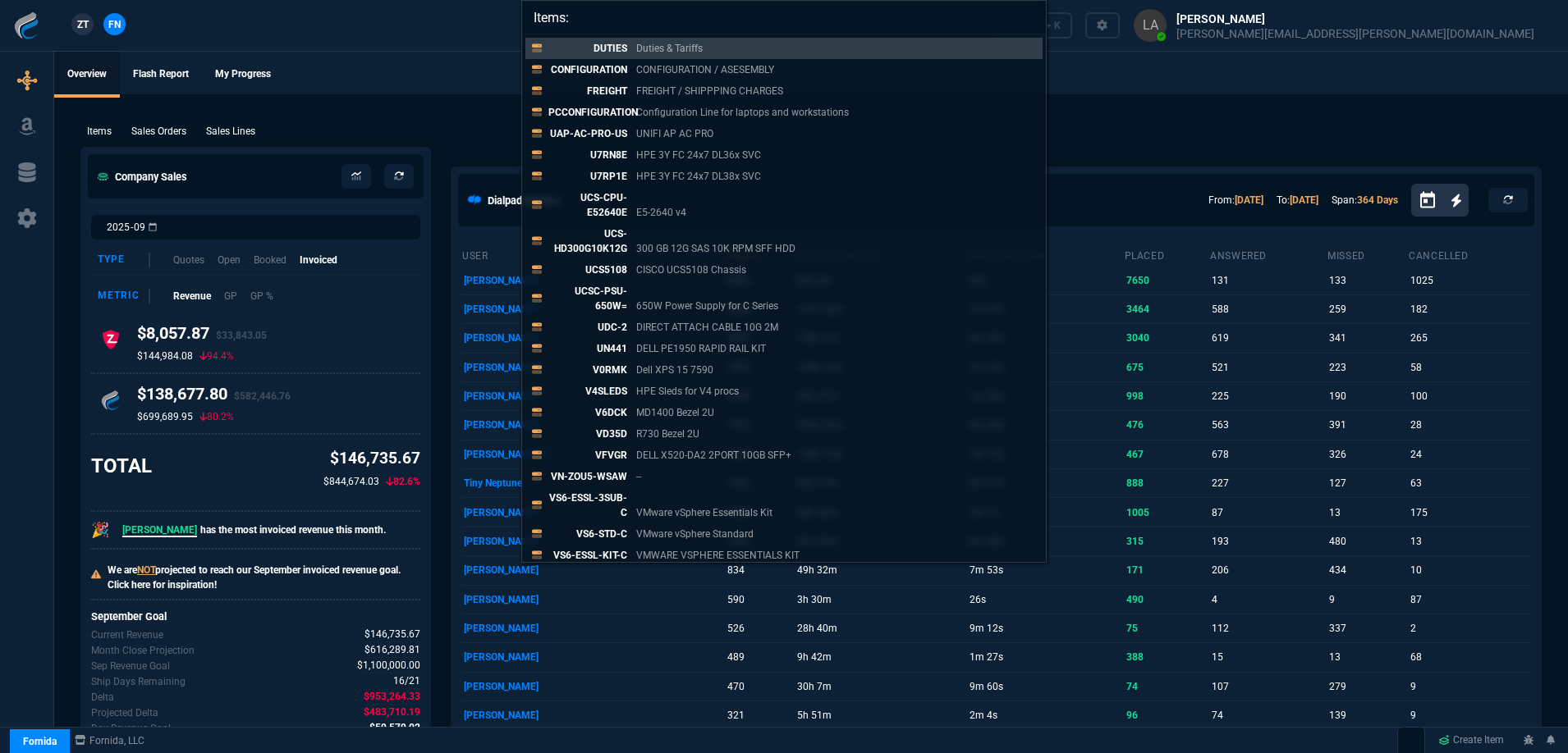
click at [1112, 117] on div "Items: DUTIES Duties & Tariffs CONFIGURATION CONFIGURATION / ASESEMBLY FREIGHT …" at bounding box center [784, 376] width 1568 height 753
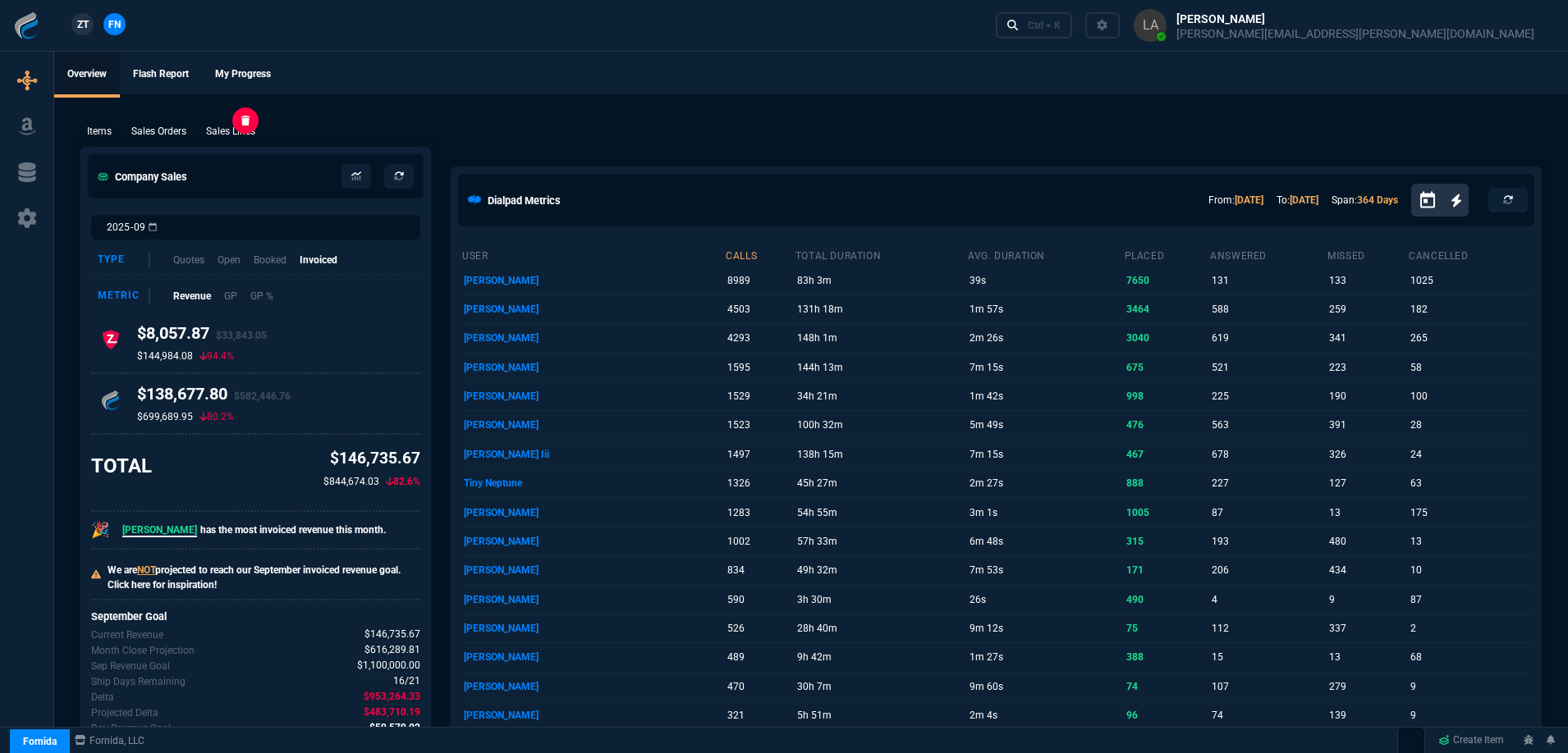
click at [238, 138] on p "Sales Lines" at bounding box center [231, 131] width 49 height 15
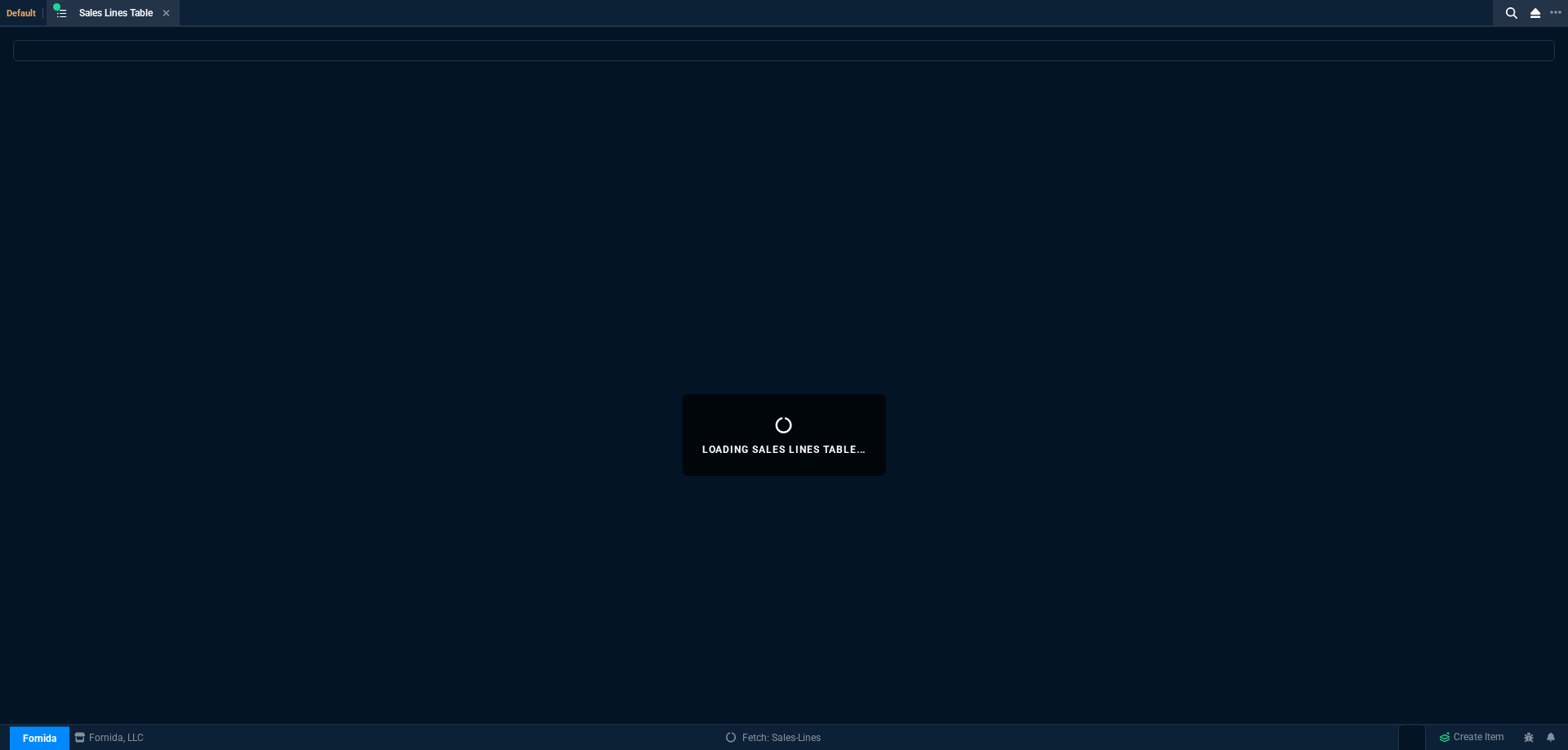
select select
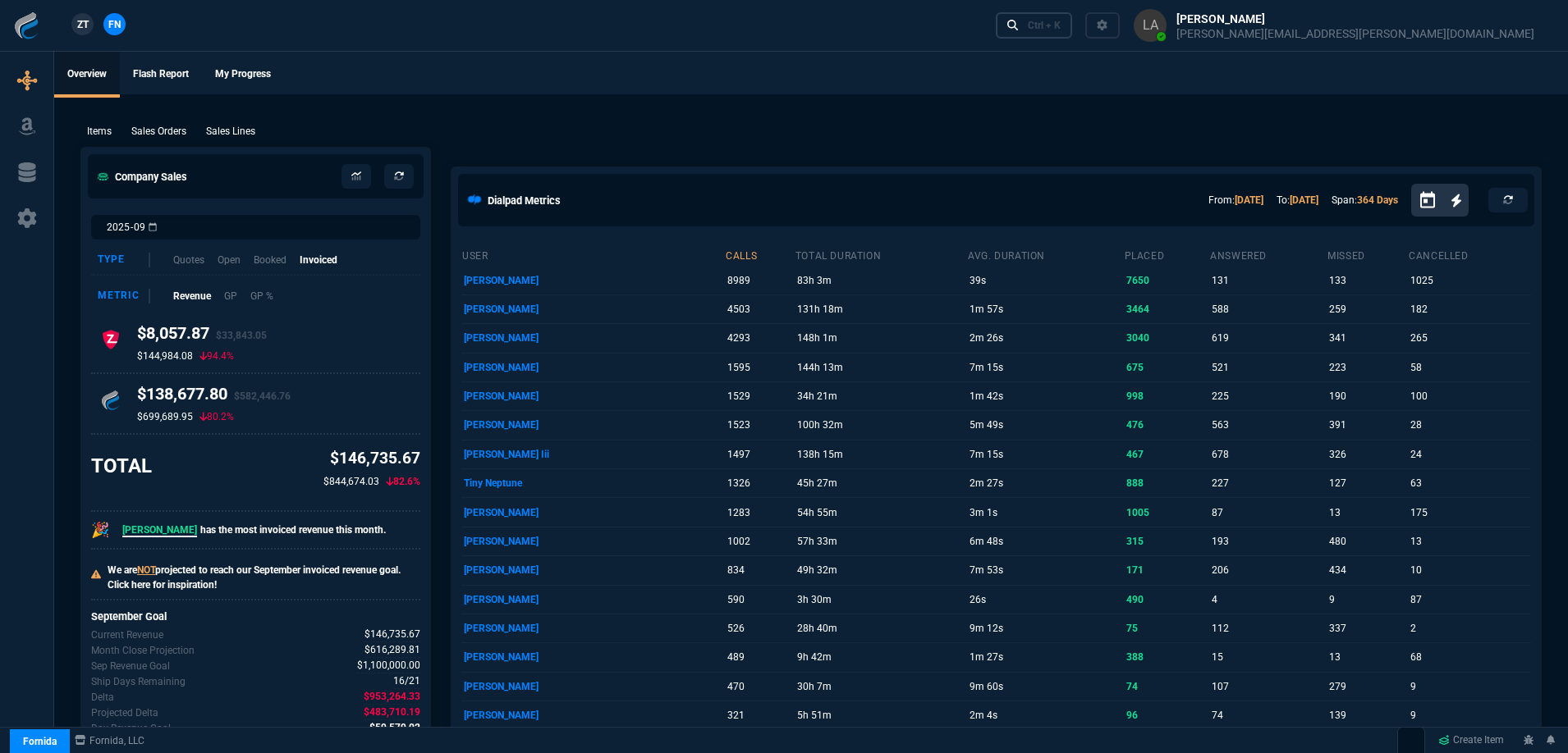
click at [1060, 24] on div "Ctrl + K" at bounding box center [1045, 25] width 33 height 13
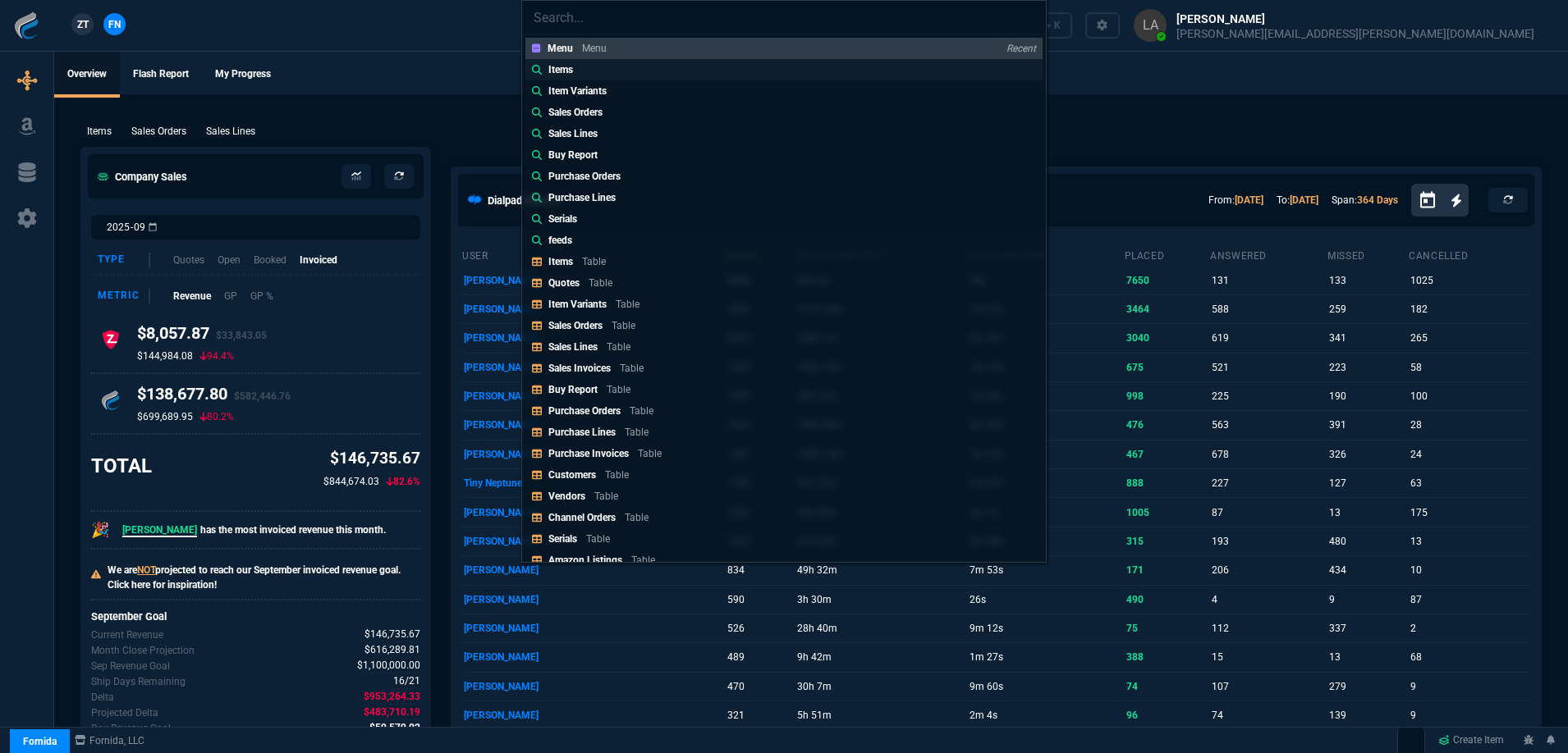
click at [570, 70] on p "Items" at bounding box center [561, 69] width 24 height 15
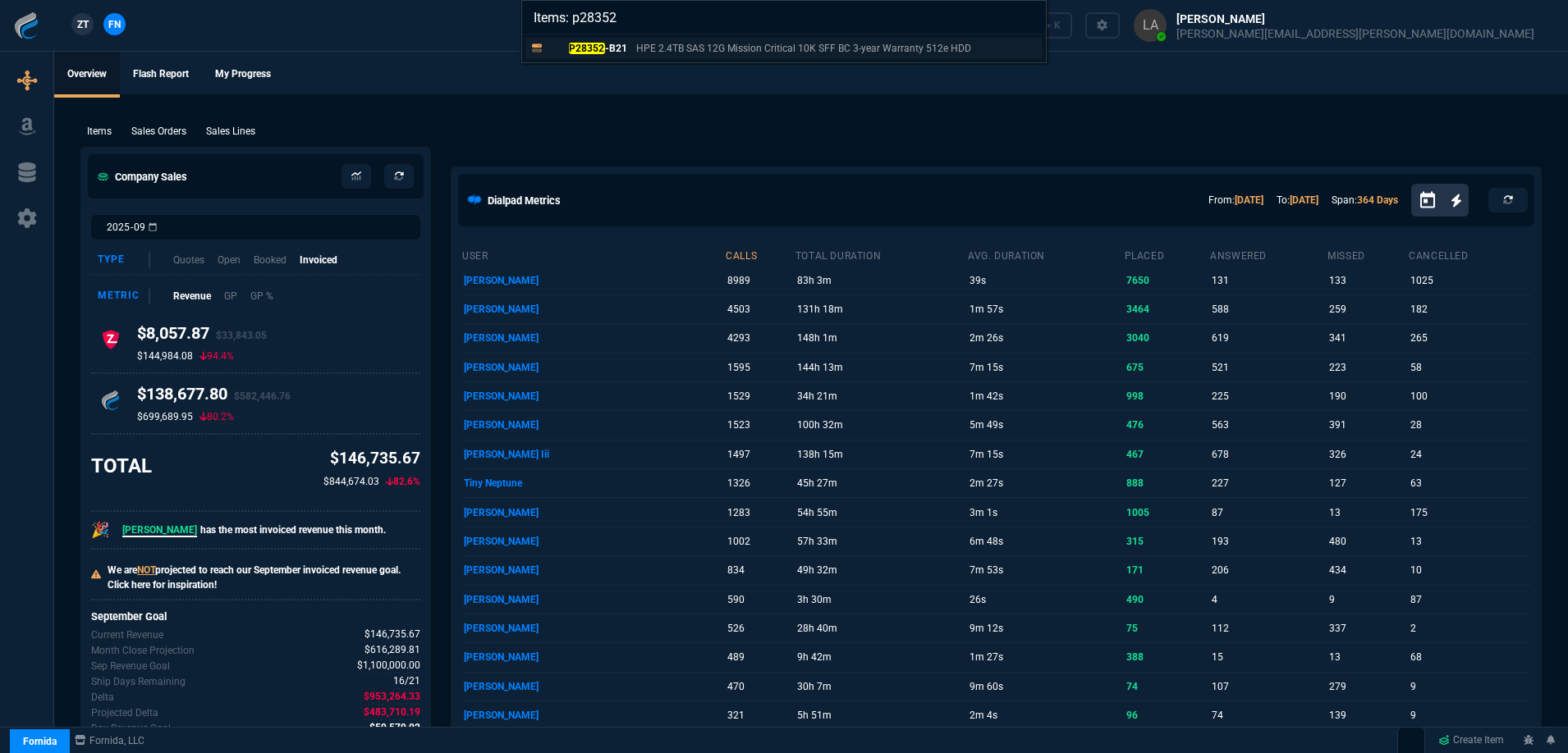
type input "Items: p28352"
click at [598, 52] on mark "P28352" at bounding box center [586, 48] width 36 height 11
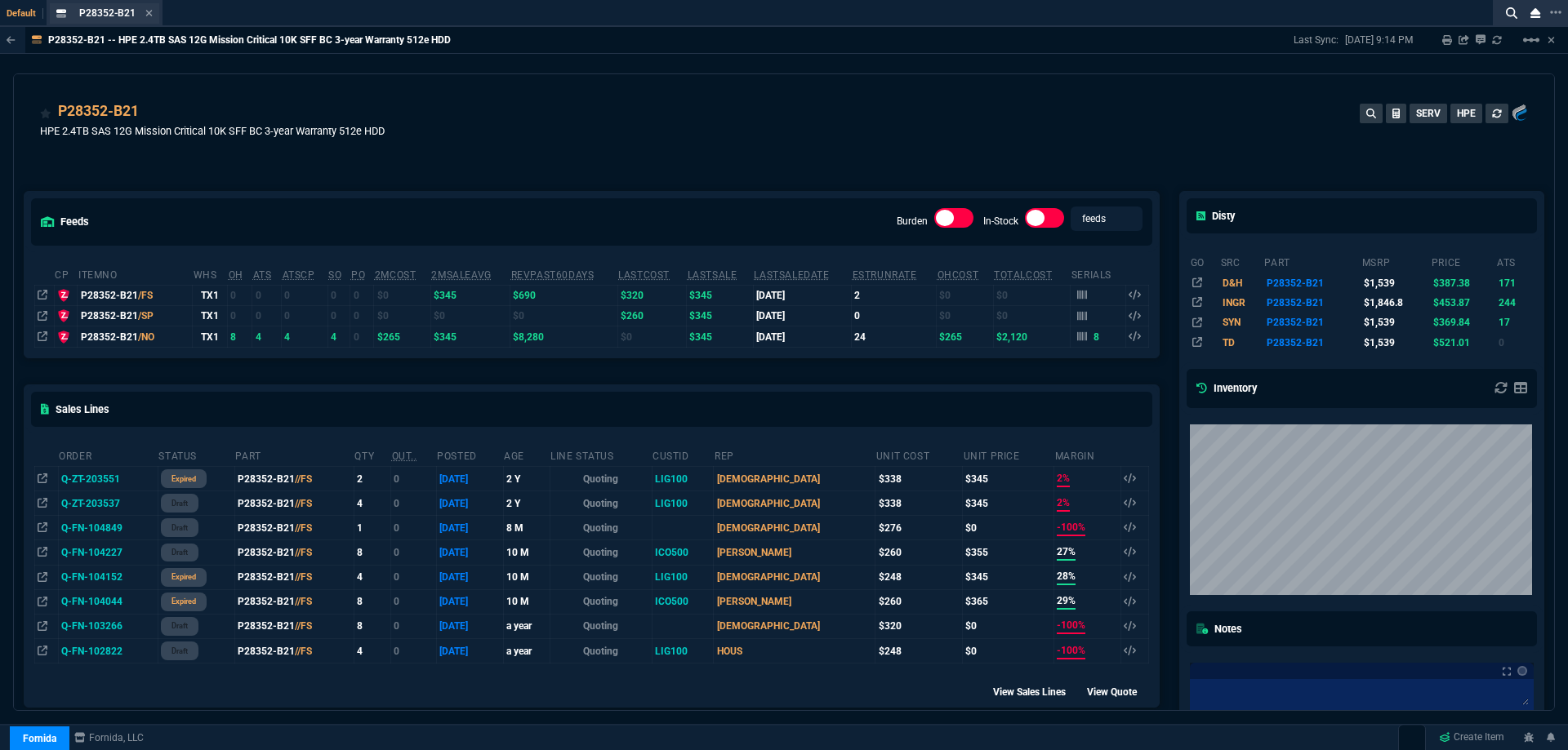
click at [153, 11] on div "P28352-B21 Item" at bounding box center [104, 13] width 110 height 20
click at [149, 11] on icon at bounding box center [149, 12] width 7 height 10
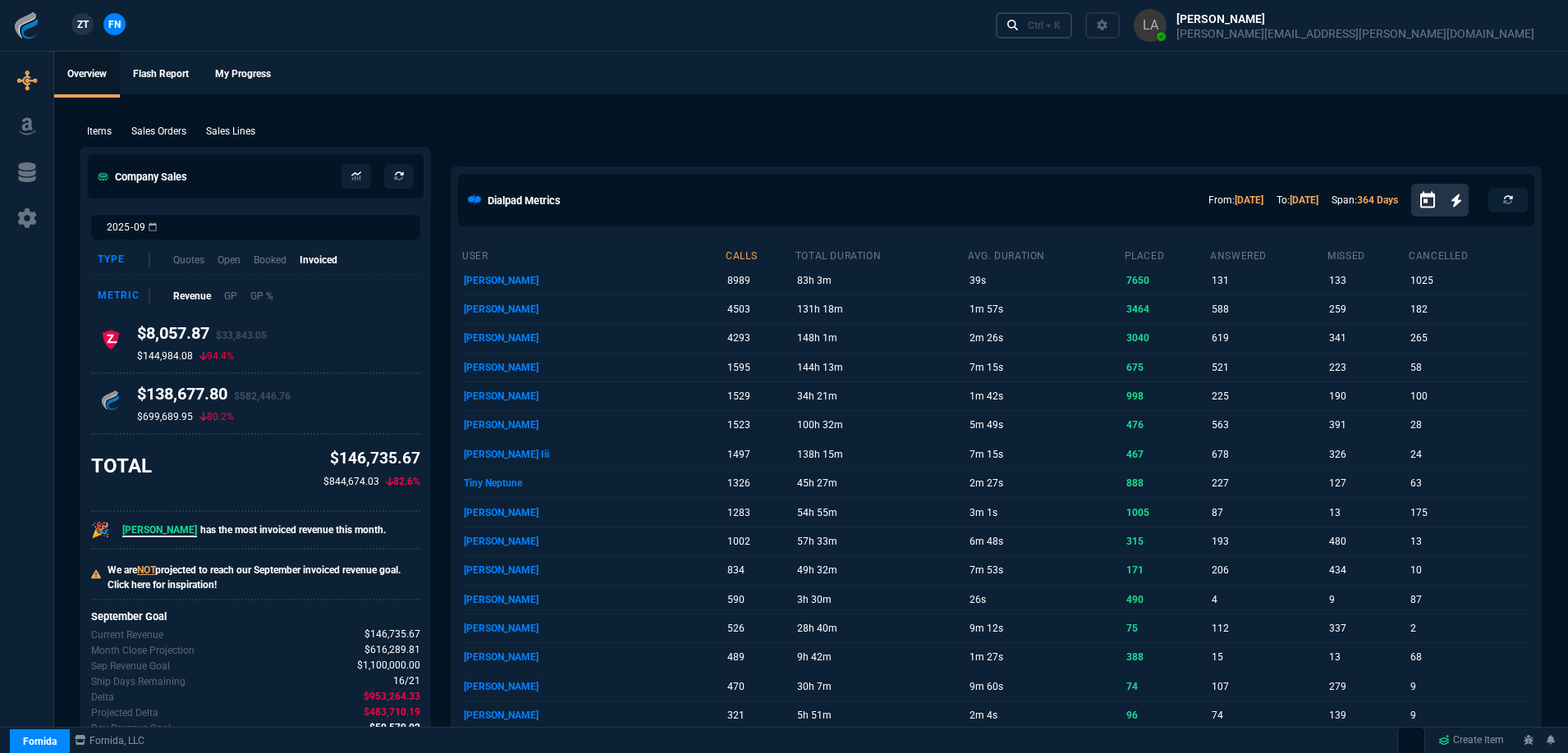
click at [1074, 32] on link "Ctrl + K" at bounding box center [1034, 24] width 77 height 25
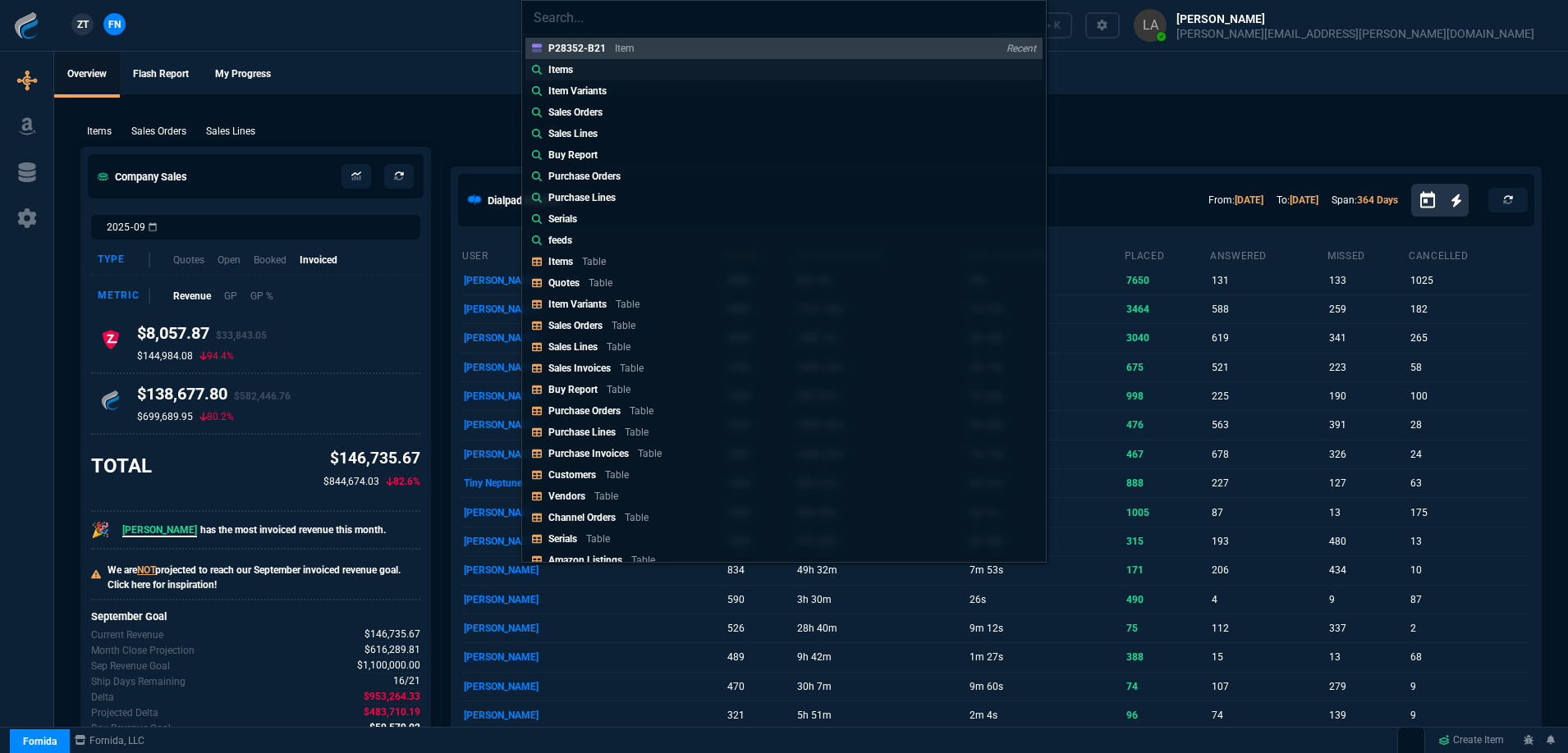
click at [586, 71] on link "Items" at bounding box center [784, 70] width 517 height 21
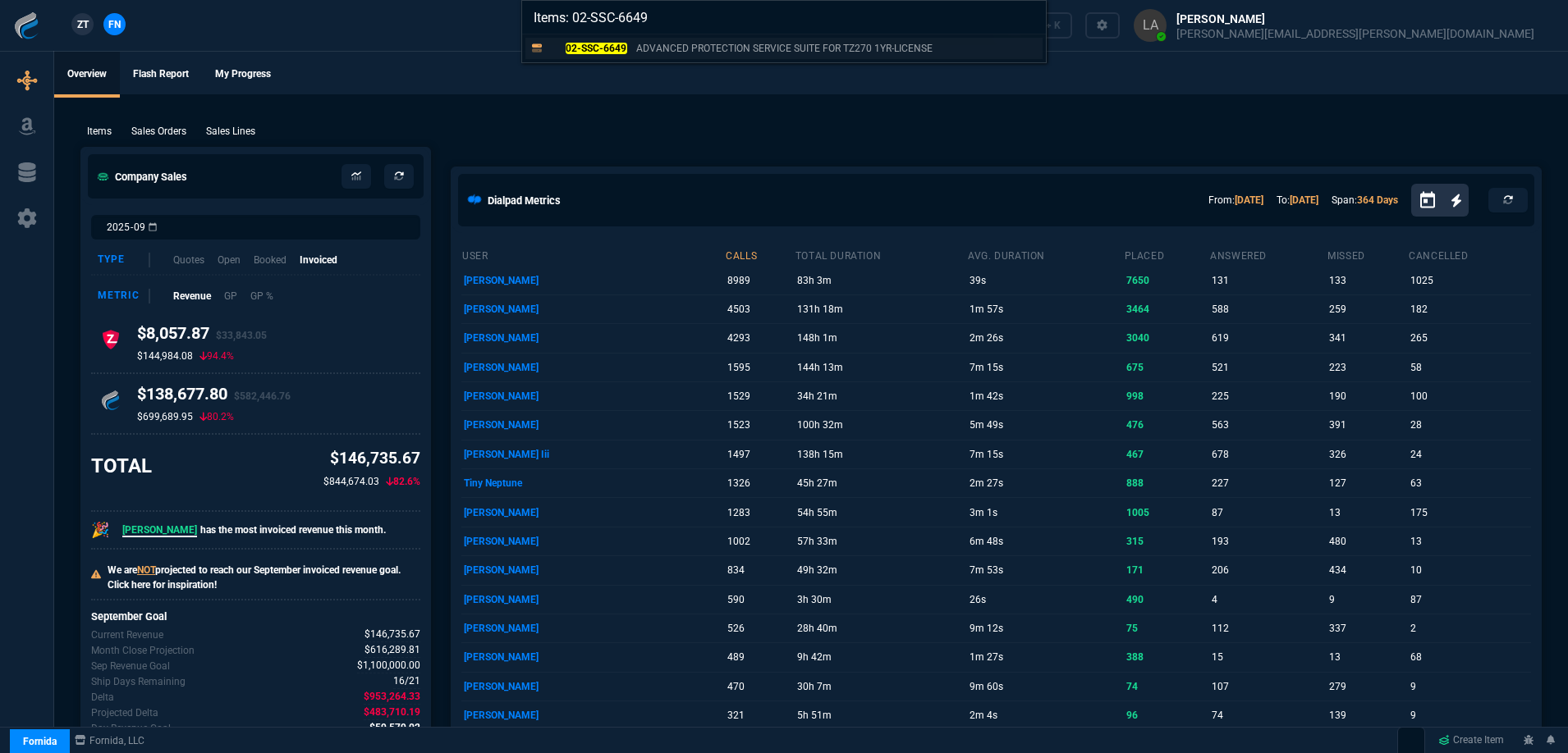
type input "Items: 02-SSC-6649"
click at [588, 51] on mark "02-SSC-6649" at bounding box center [597, 48] width 61 height 11
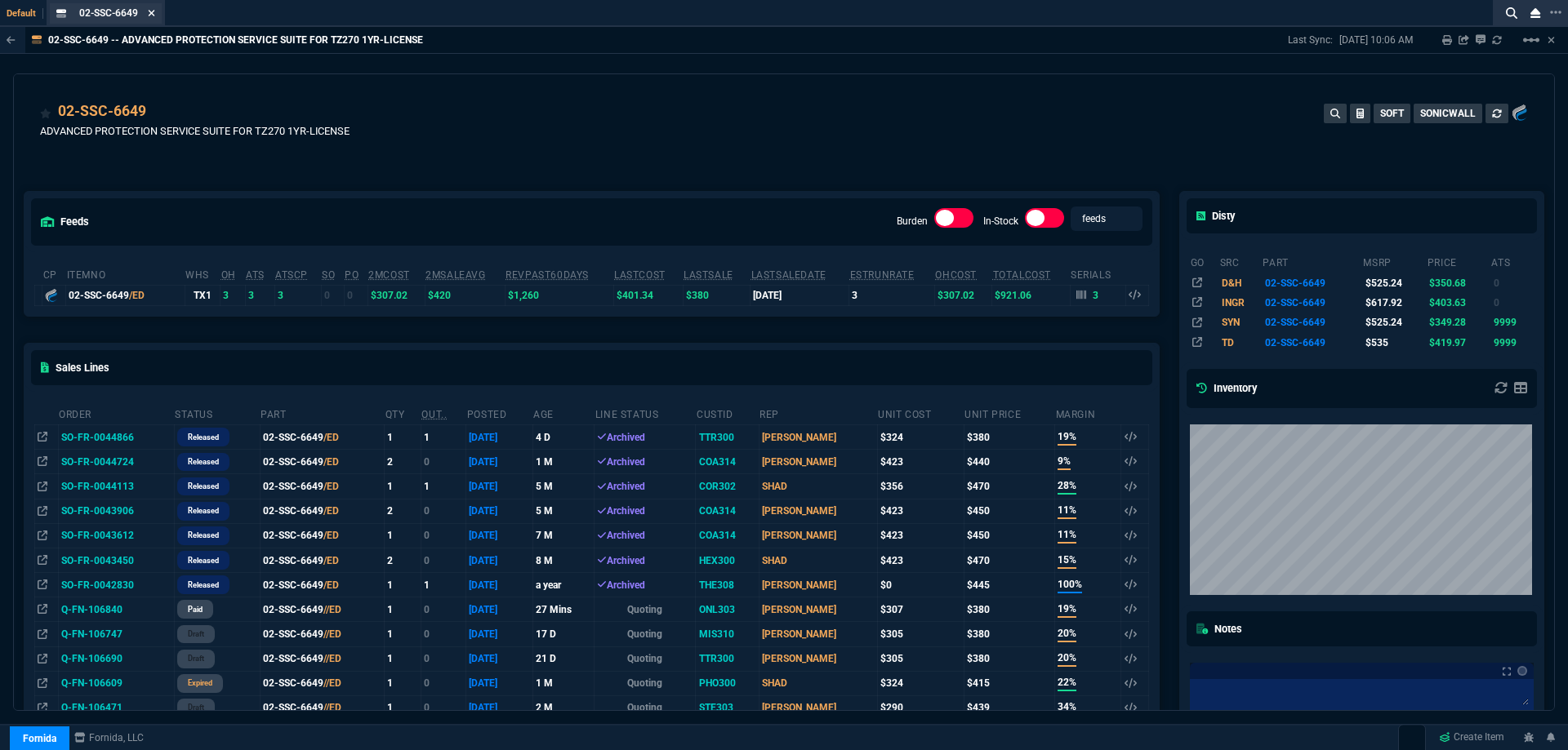
click at [153, 12] on icon at bounding box center [152, 13] width 7 height 7
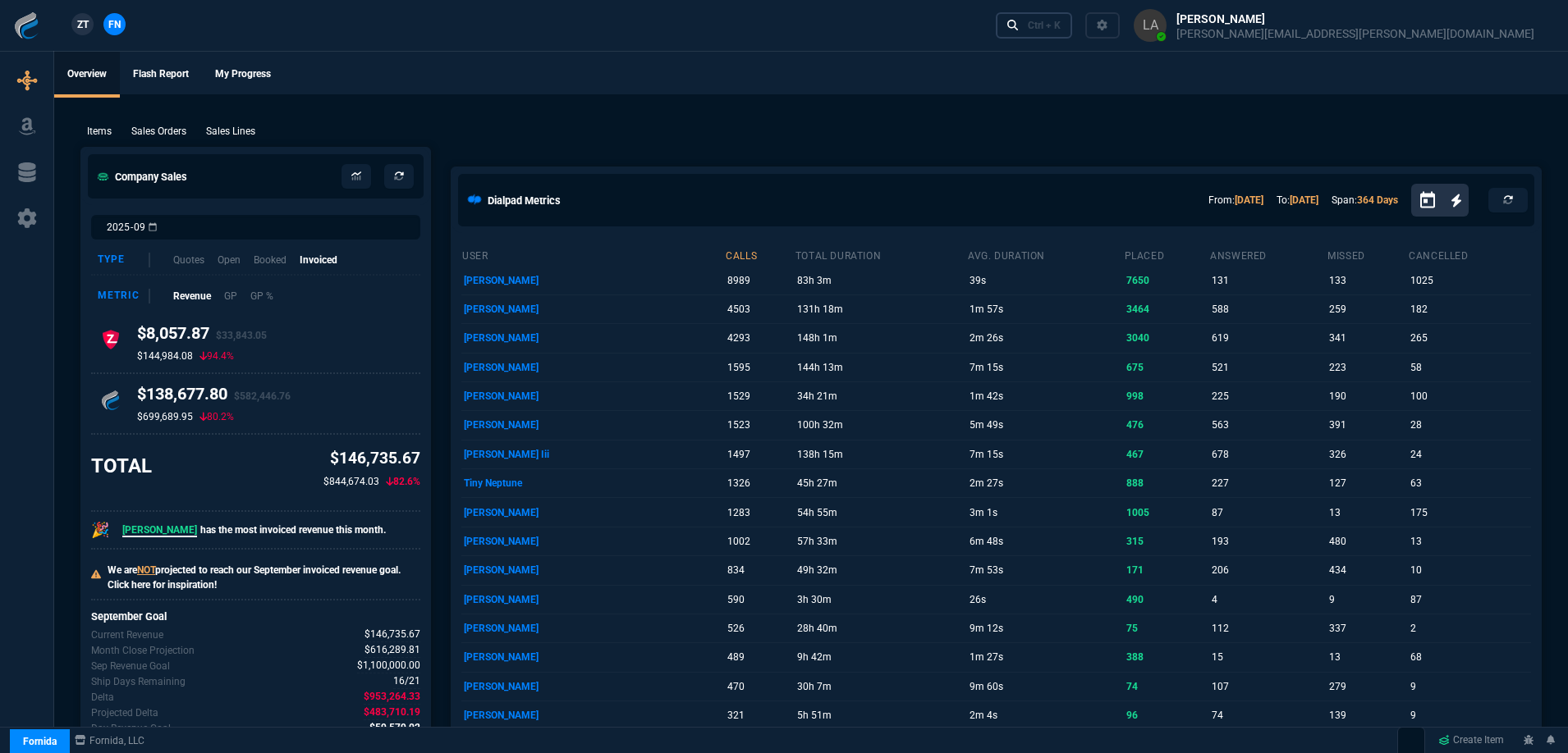
click at [1074, 33] on link "Ctrl + K" at bounding box center [1034, 24] width 77 height 25
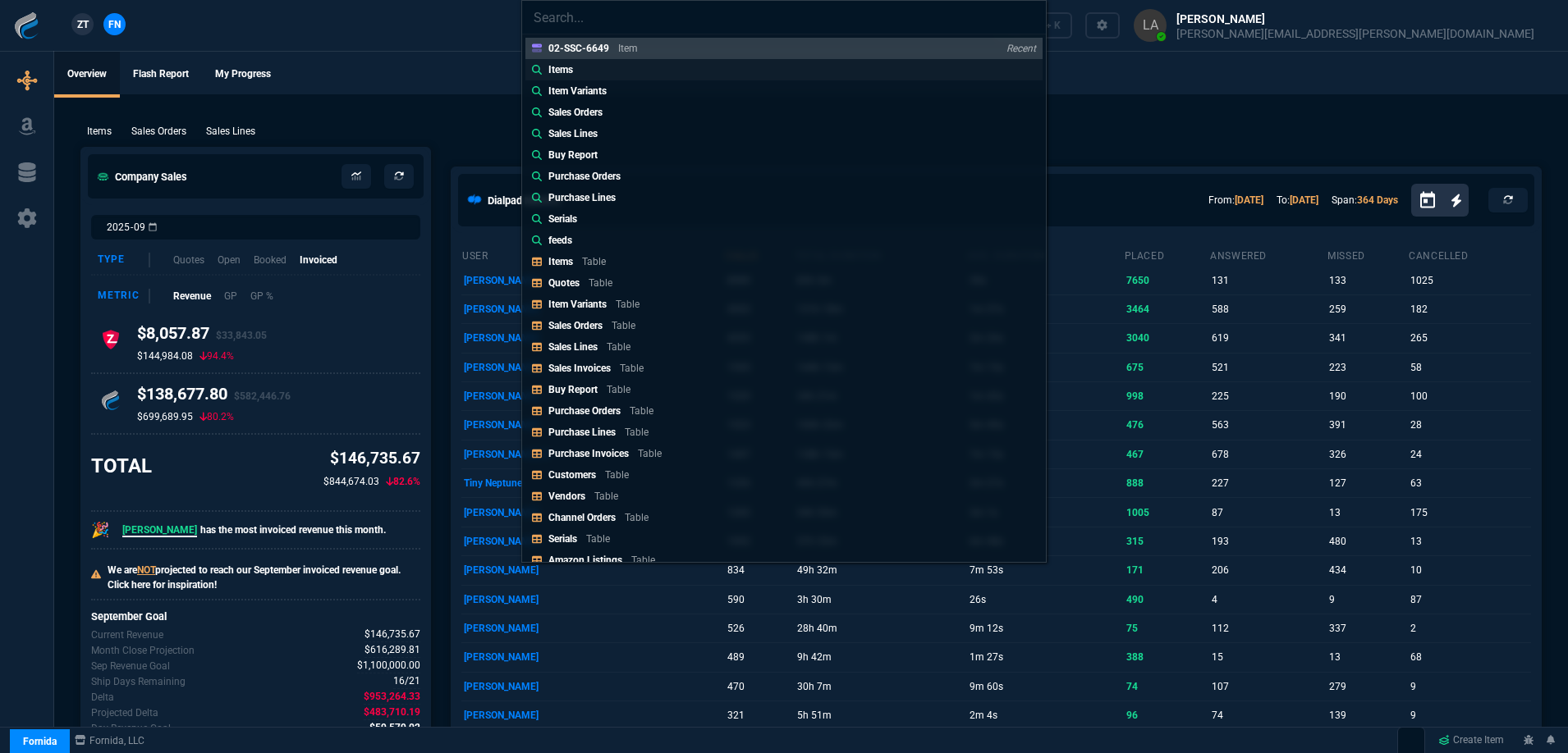
click at [561, 71] on p "Items" at bounding box center [561, 69] width 24 height 15
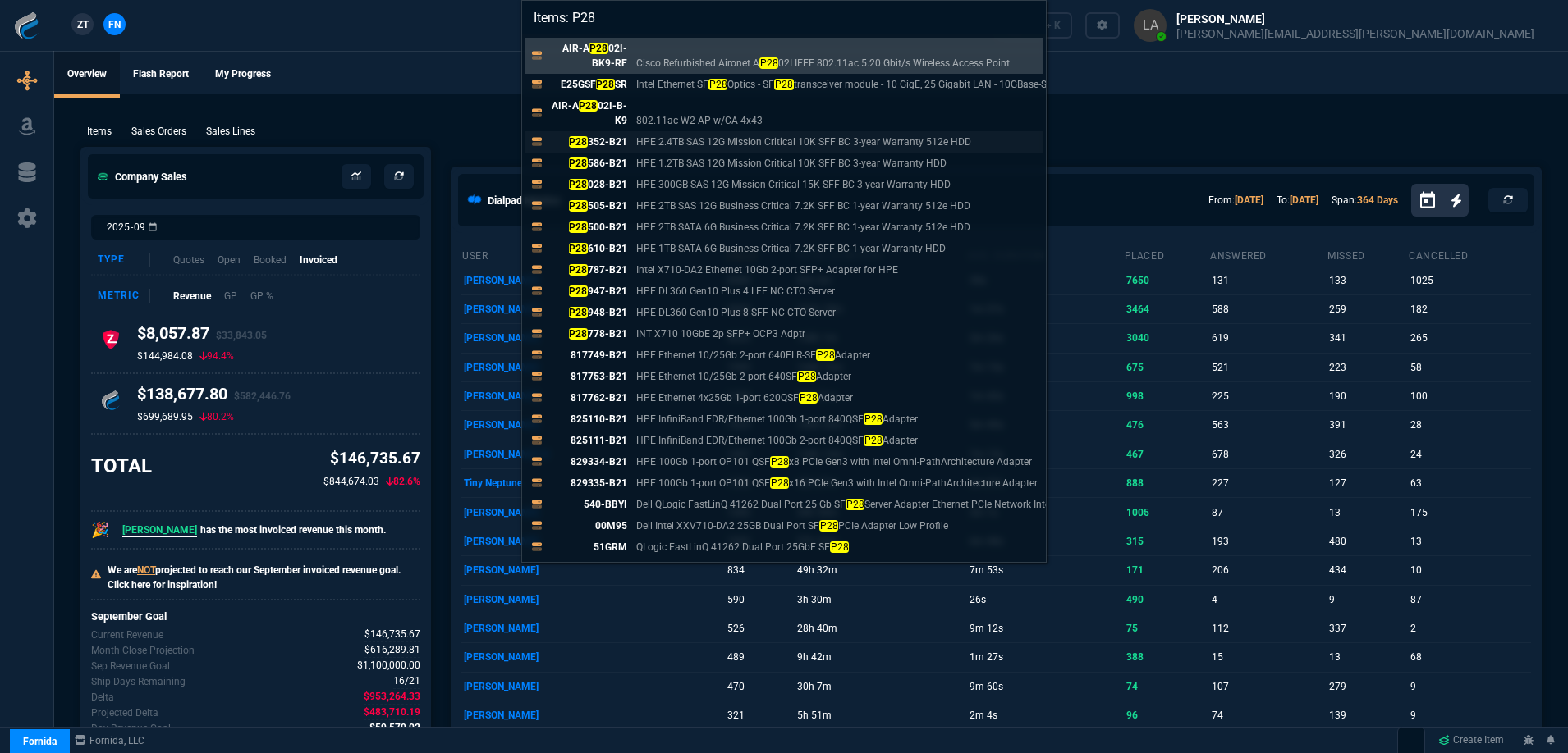
type input "Items: P28"
click at [620, 140] on p "P28 352-B21" at bounding box center [588, 142] width 79 height 15
